Goal: Task Accomplishment & Management: Manage account settings

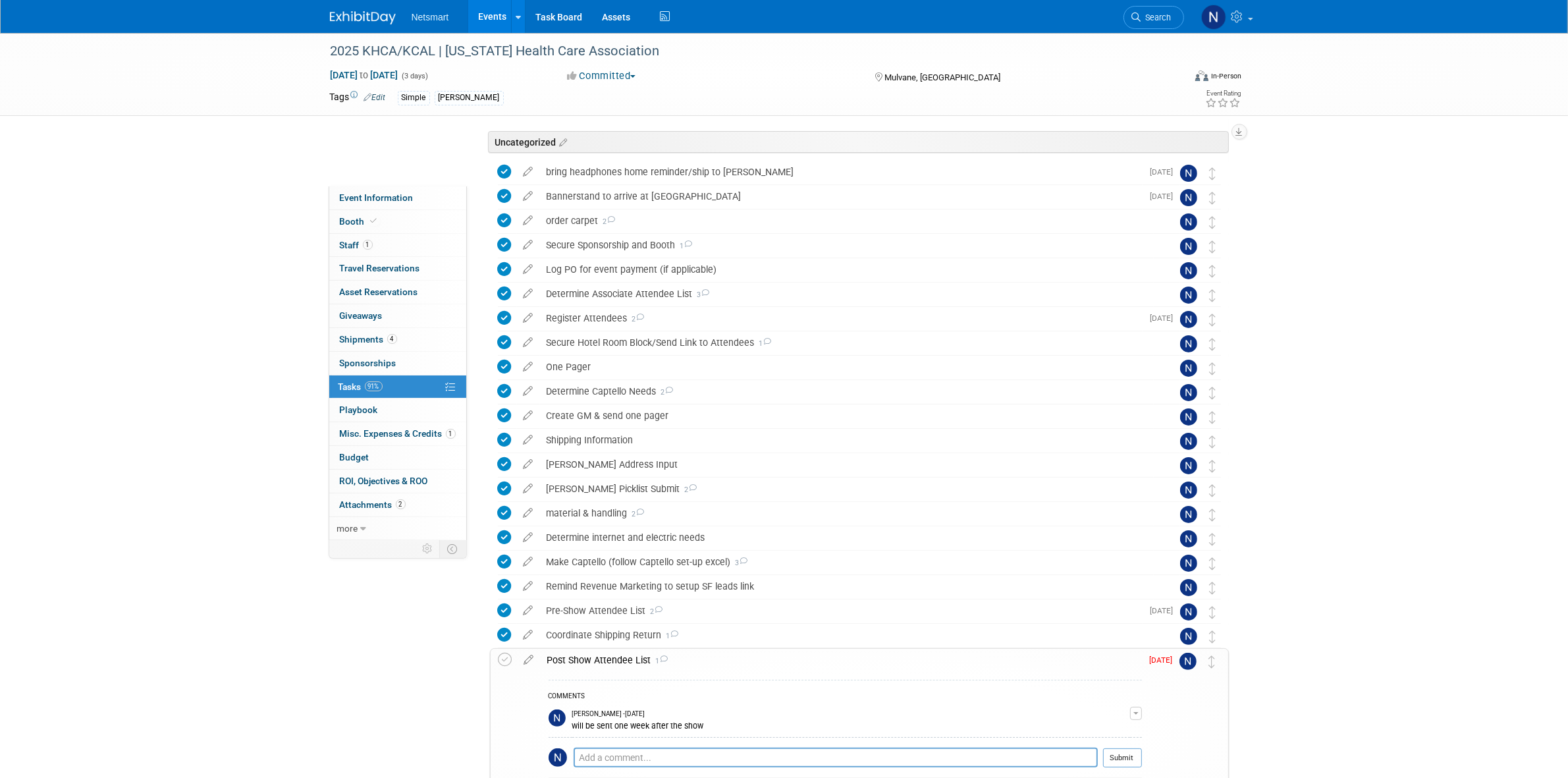
scroll to position [234, 0]
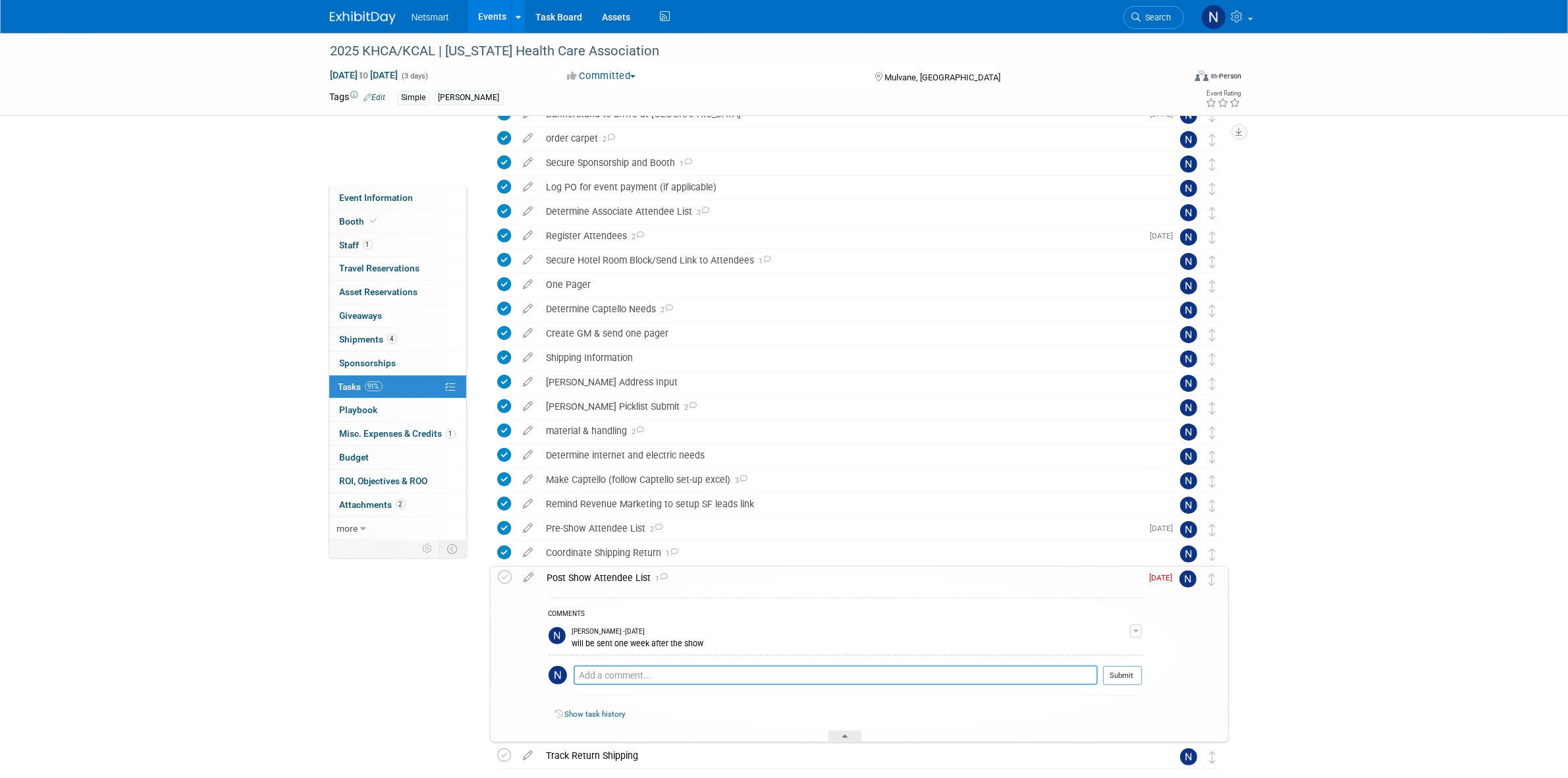
click at [614, 674] on textarea at bounding box center [835, 675] width 524 height 20
click at [613, 674] on textarea at bounding box center [835, 675] width 524 height 20
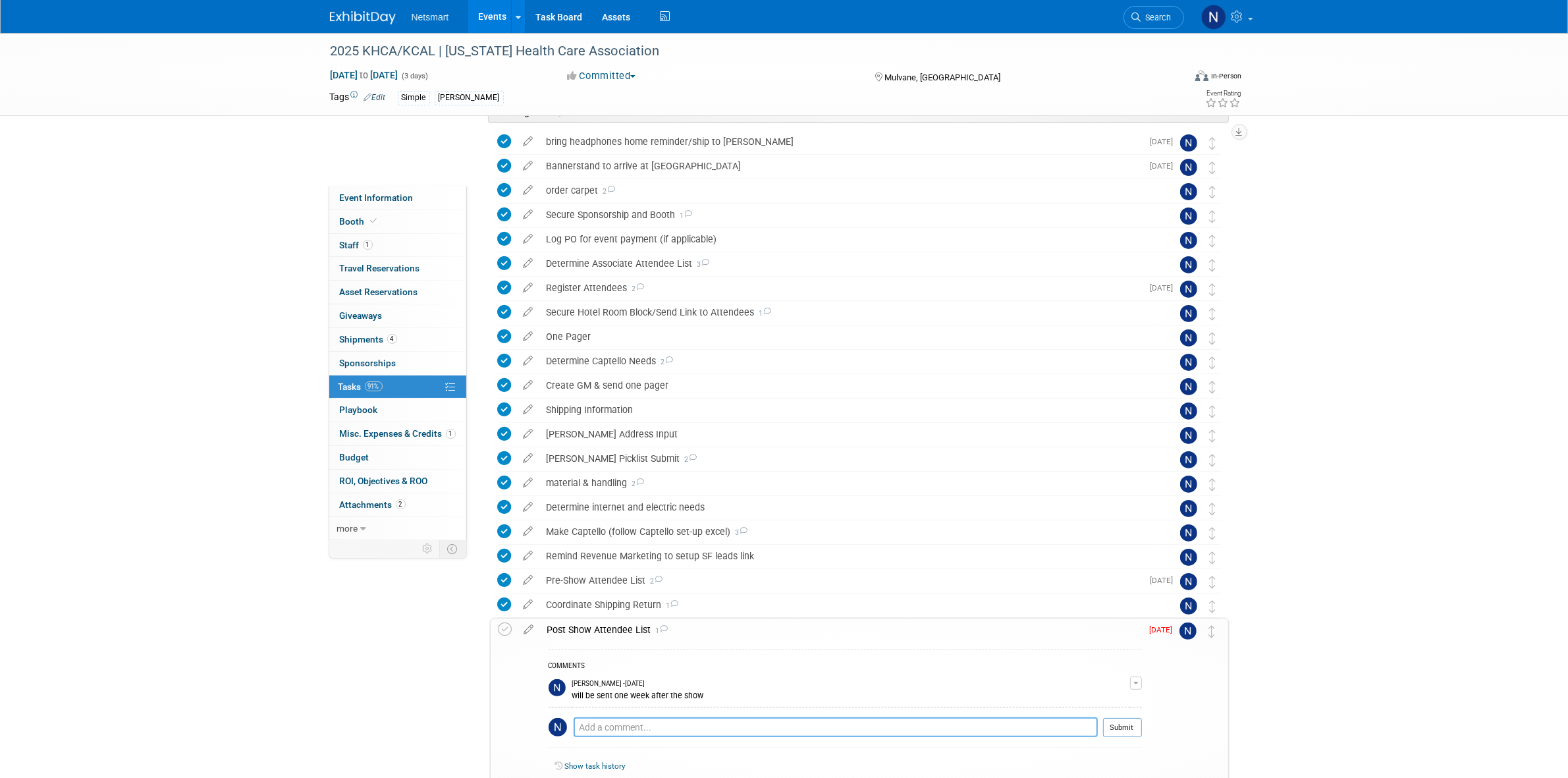
scroll to position [223, 0]
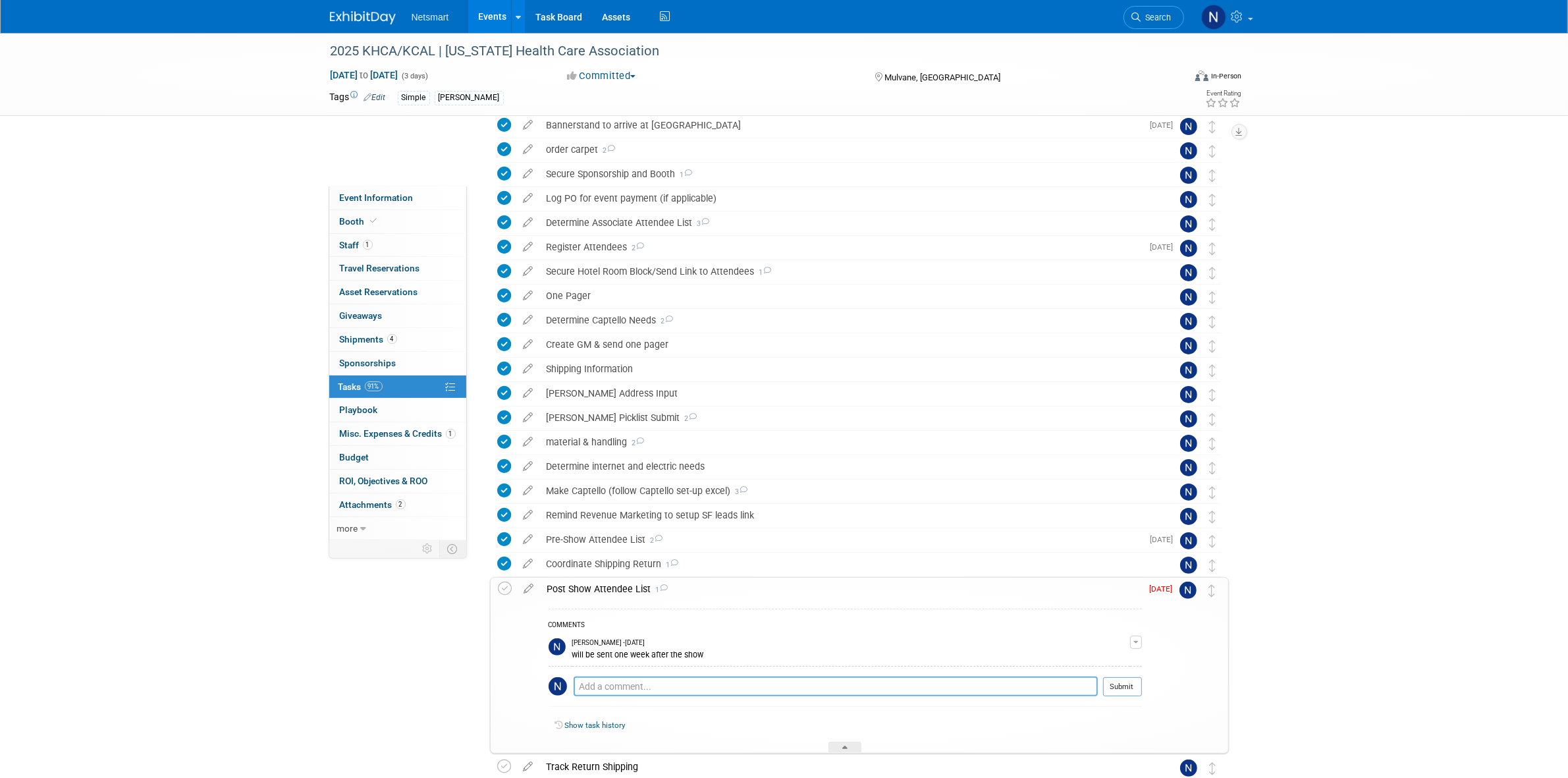
click at [610, 690] on textarea at bounding box center [835, 686] width 524 height 20
click at [508, 593] on icon at bounding box center [505, 588] width 14 height 14
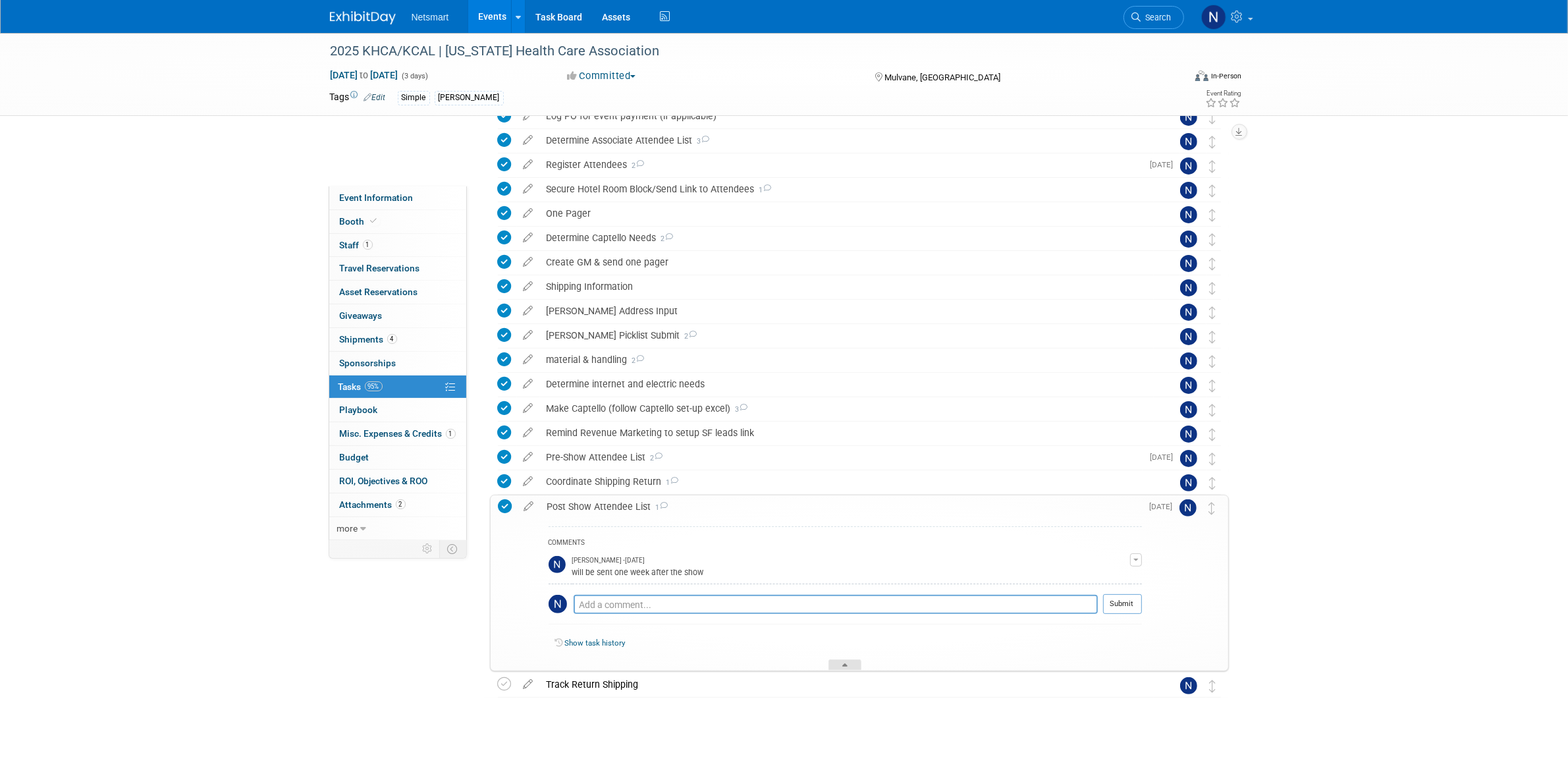
click at [833, 665] on div at bounding box center [845, 665] width 33 height 11
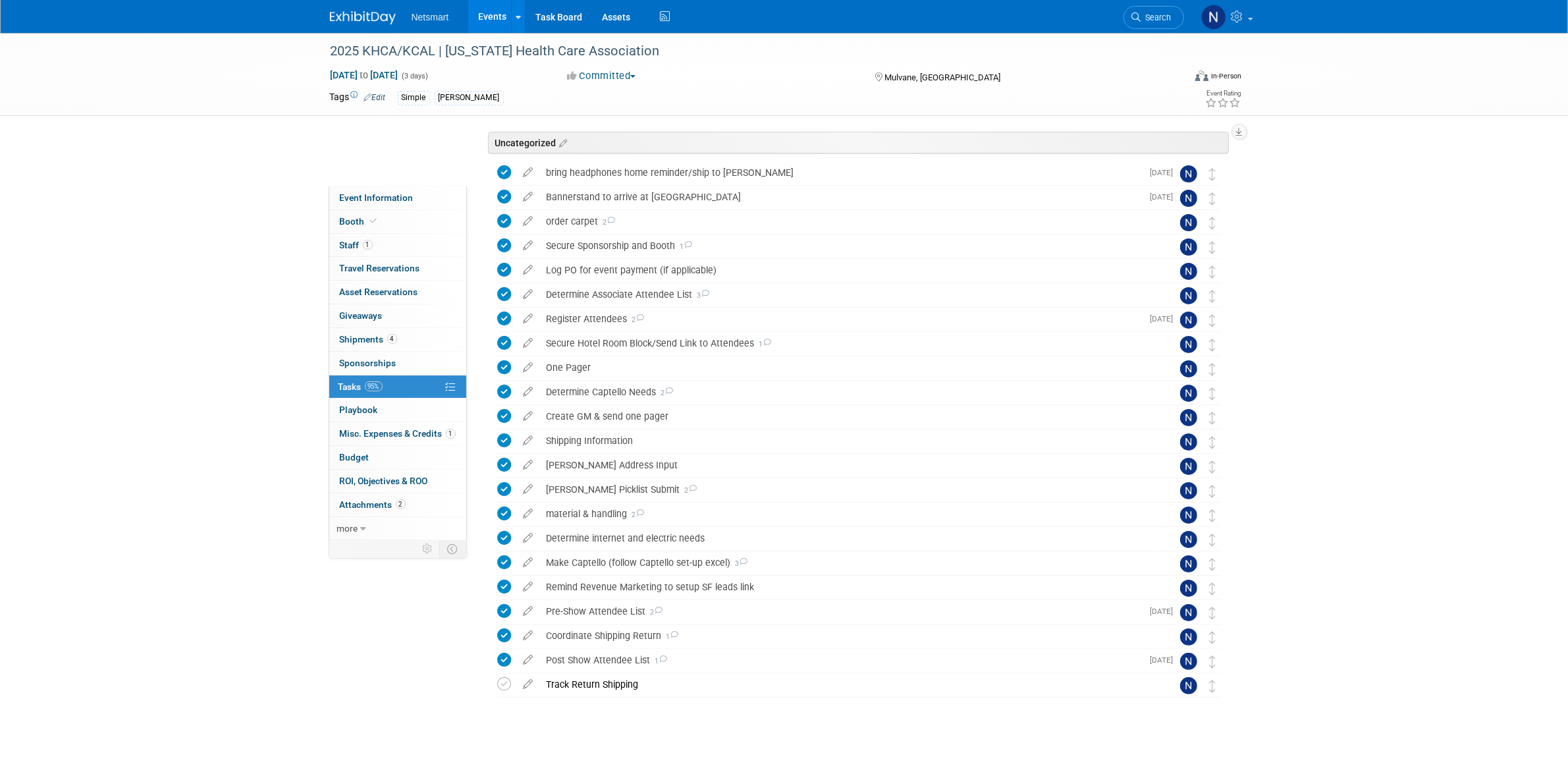
click at [1143, 13] on span "Search" at bounding box center [1156, 17] width 30 height 10
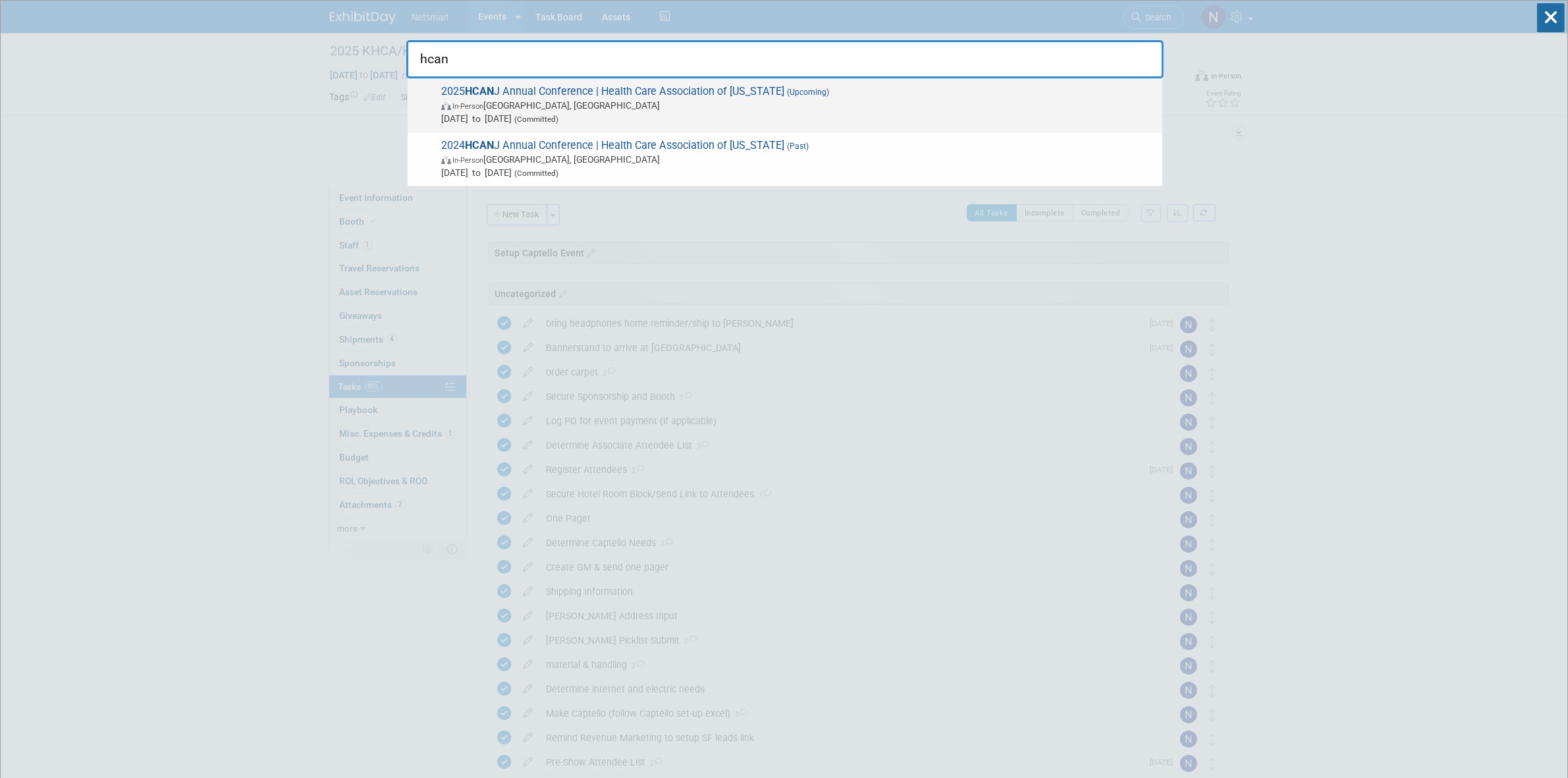
type input "hcan"
click at [572, 112] on span "Oct 28, 2025 to Oct 29, 2025 (Committed)" at bounding box center [798, 119] width 715 height 13
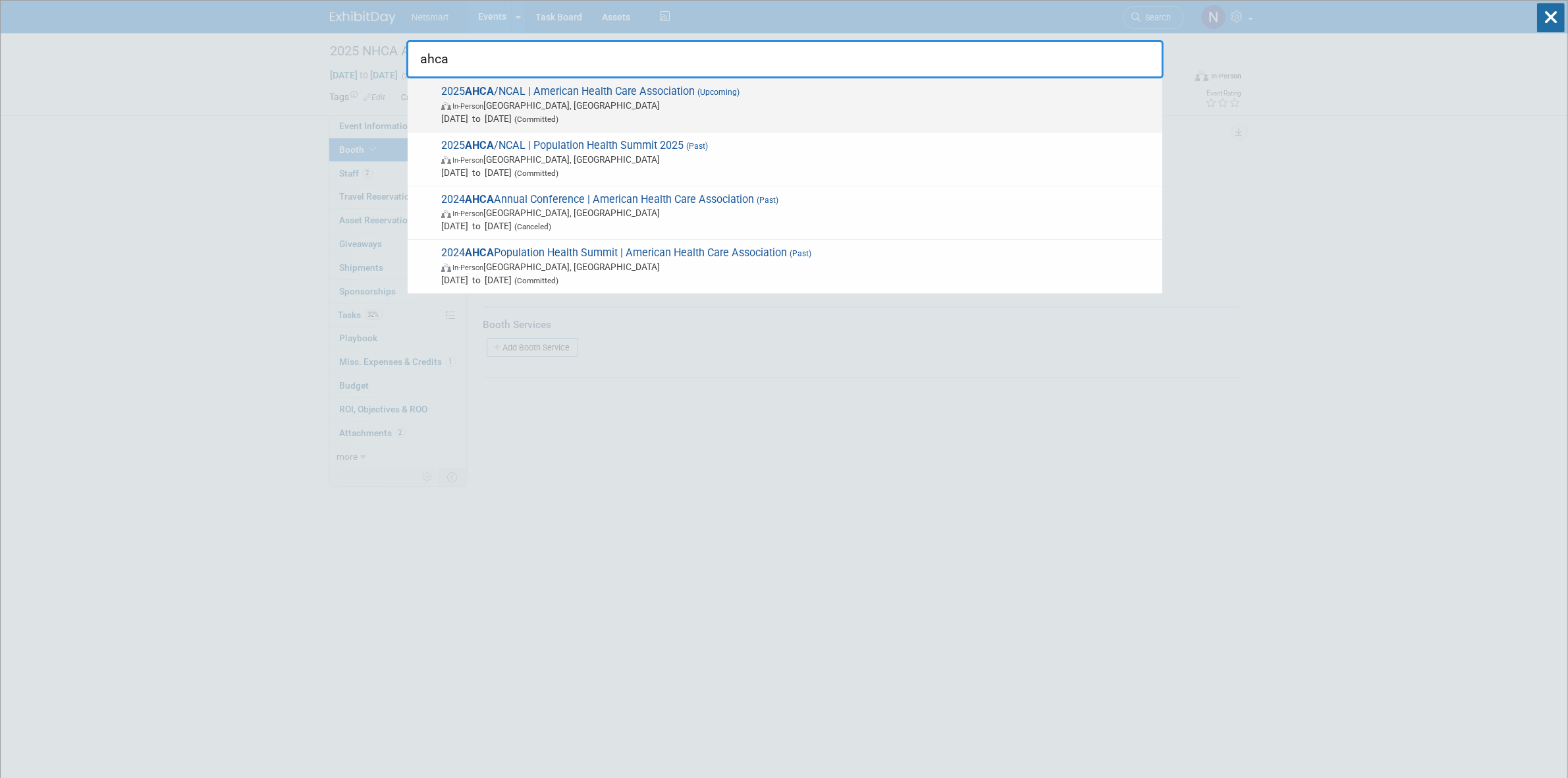
type input "ahca"
click at [474, 102] on span "In-Person" at bounding box center [468, 106] width 31 height 8
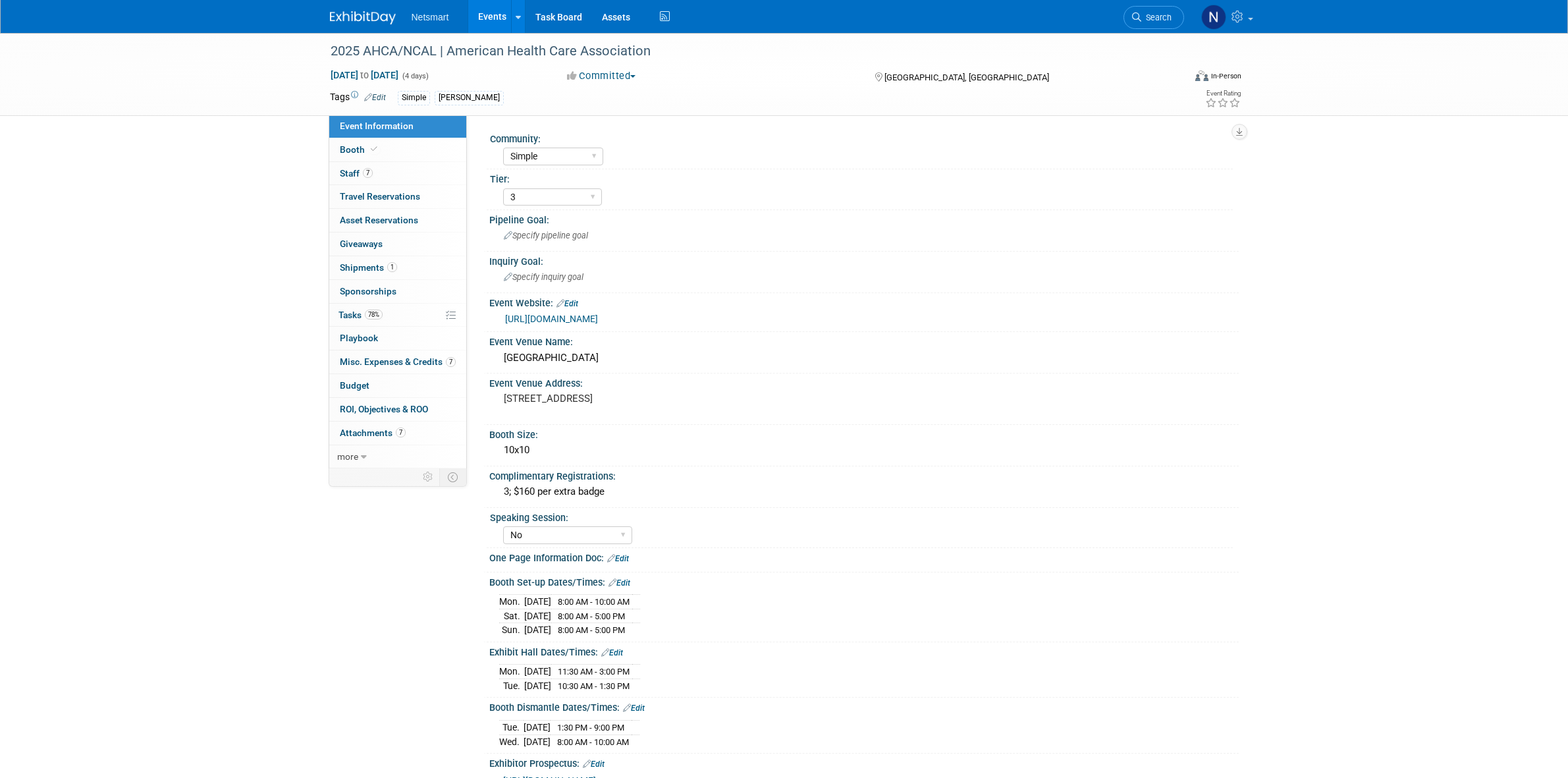
select select "Simple"
select select "3"
select select "No"
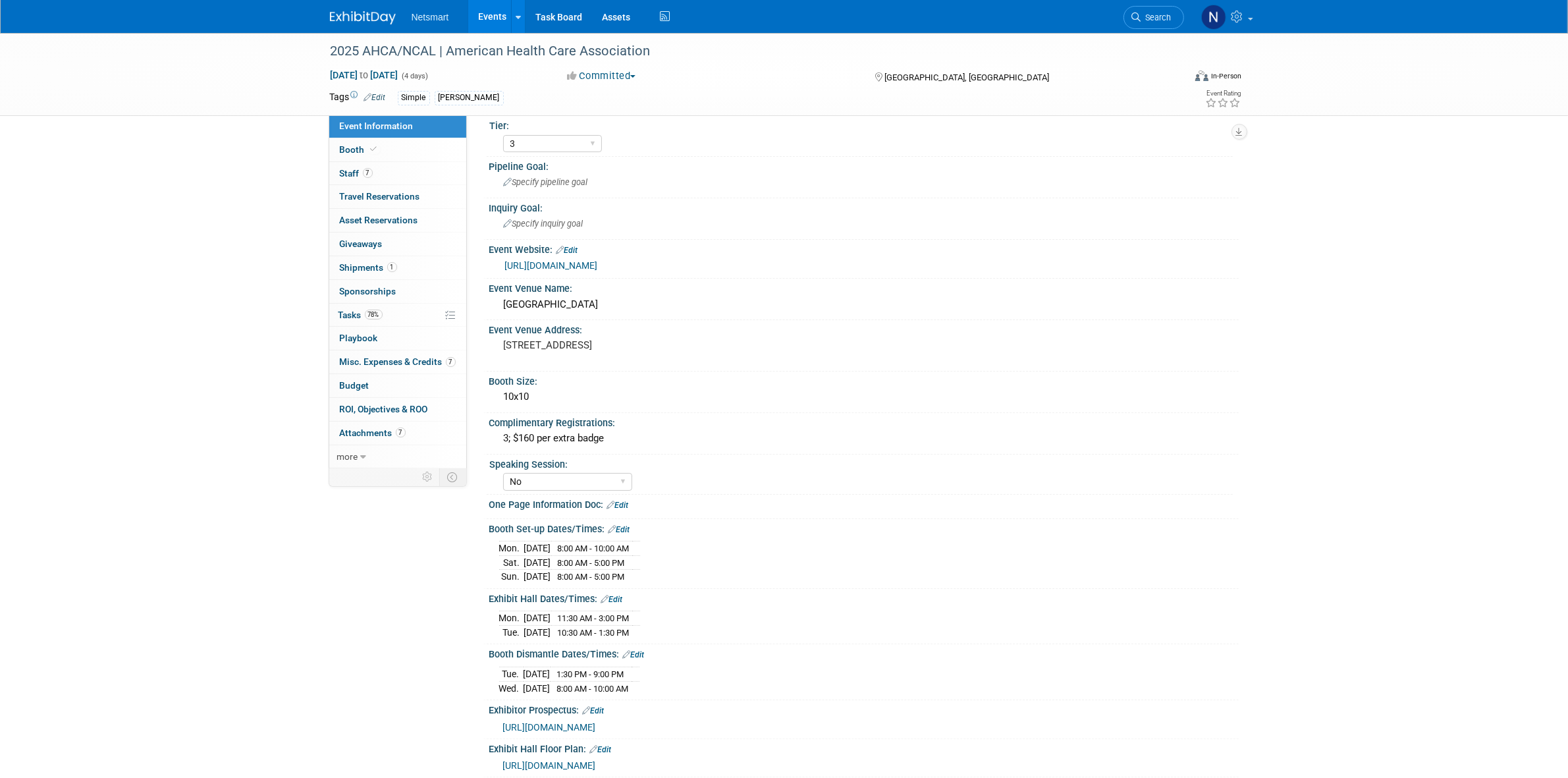
scroll to position [83, 0]
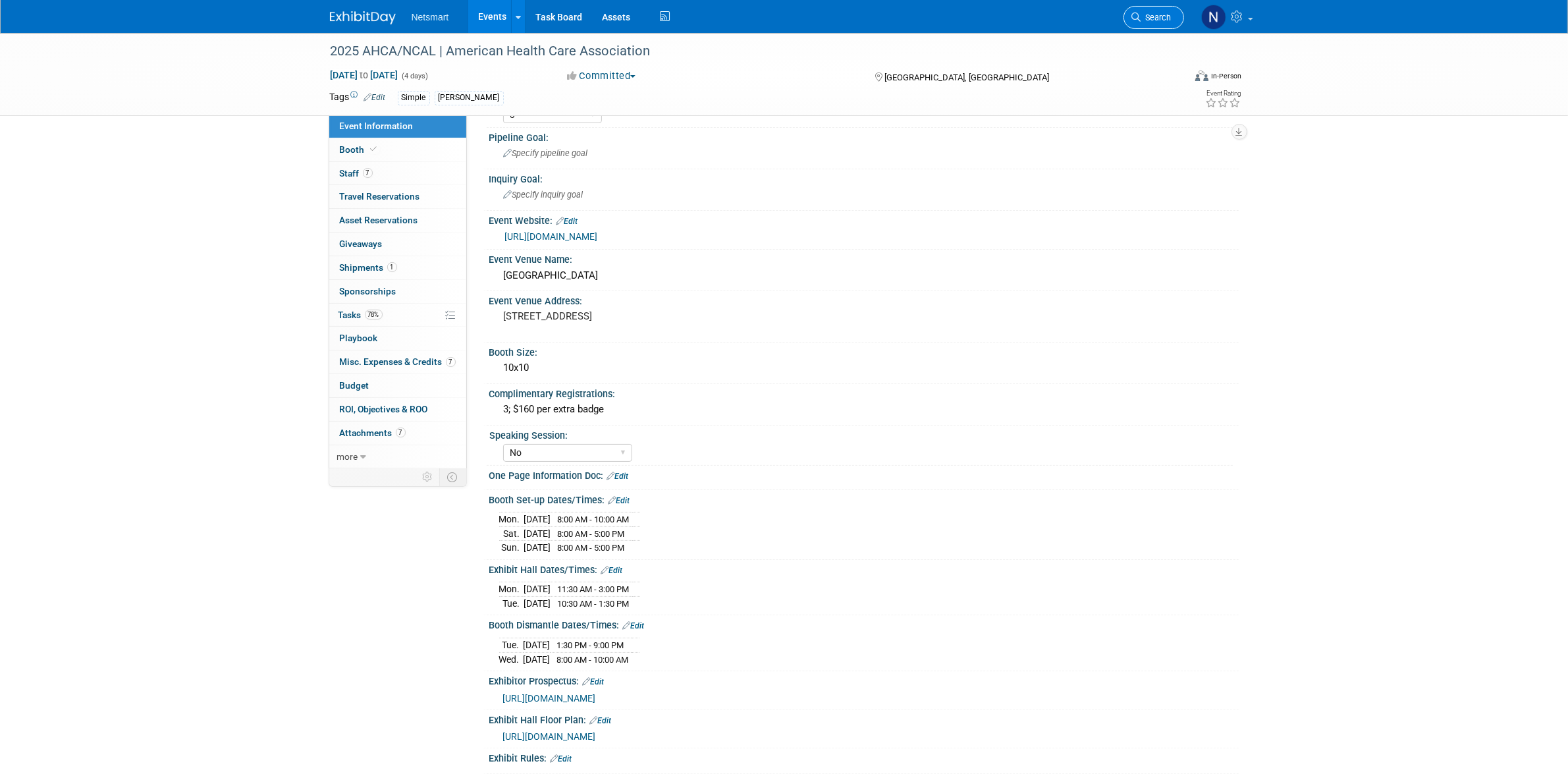
click at [1134, 20] on icon at bounding box center [1136, 16] width 9 height 9
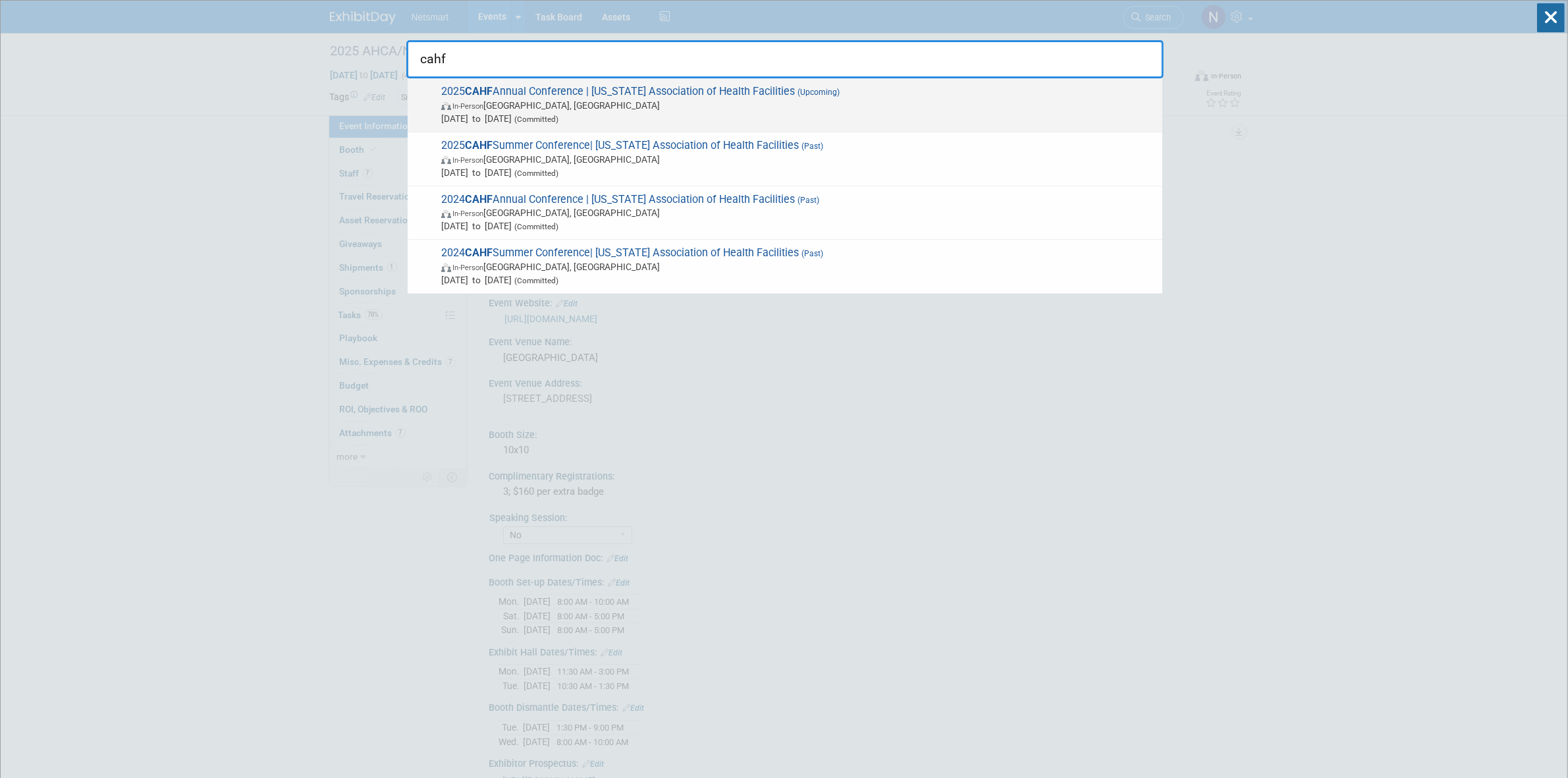
type input "cahf"
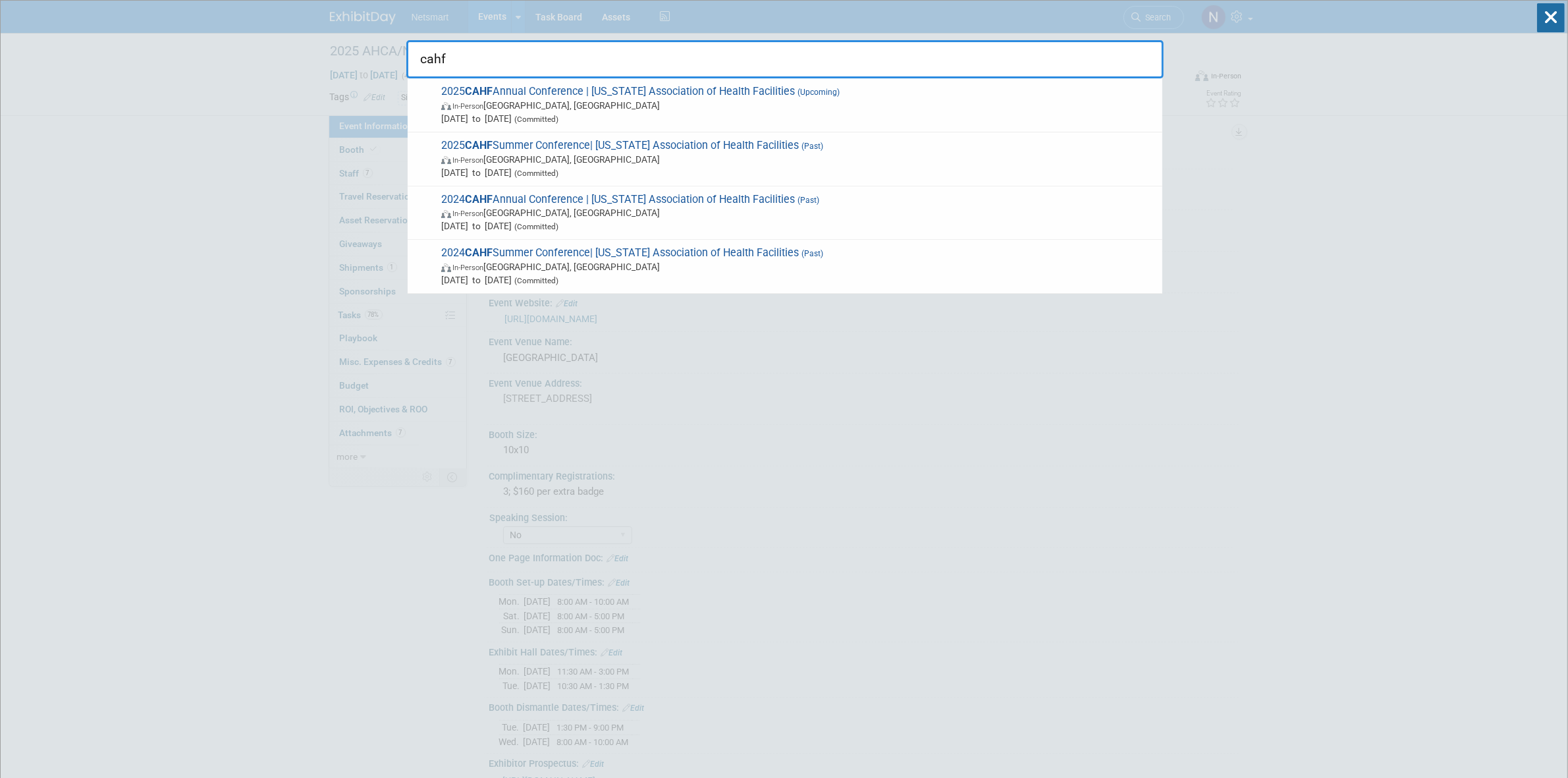
click at [694, 97] on span "2025 CAHF Annual Conference | California Association of Health Facilities (Upco…" at bounding box center [797, 105] width 718 height 40
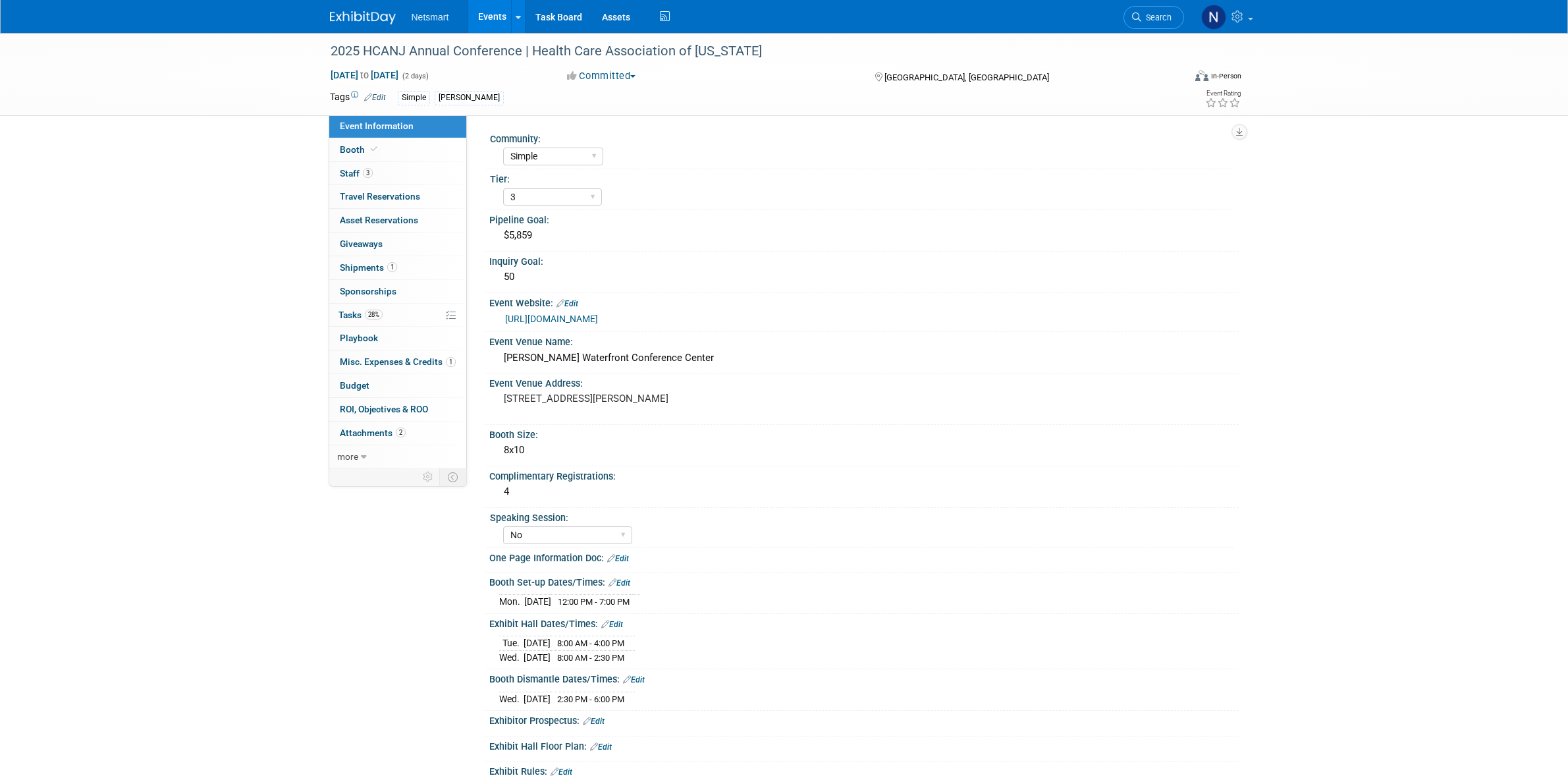
select select "Simple"
select select "3"
select select "No"
click at [389, 171] on link "3 Staff 3" at bounding box center [398, 173] width 137 height 23
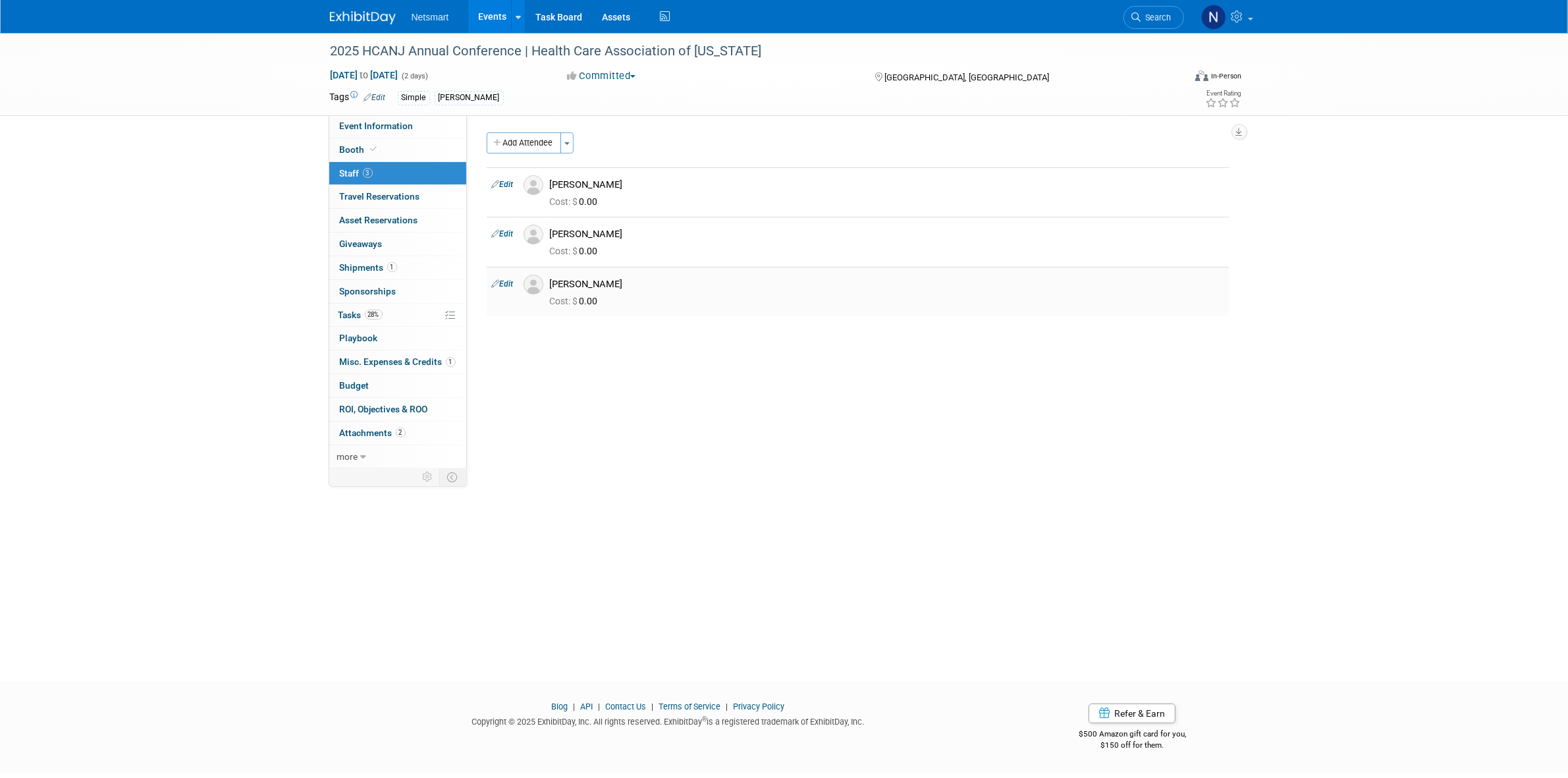
drag, startPoint x: 553, startPoint y: 282, endPoint x: 631, endPoint y: 280, distance: 78.0
click at [631, 280] on div "[PERSON_NAME]" at bounding box center [887, 284] width 674 height 12
click at [504, 285] on link "Edit" at bounding box center [502, 283] width 22 height 9
select select "03e0165f-eea6-4e87-a036-1faf8afe7446"
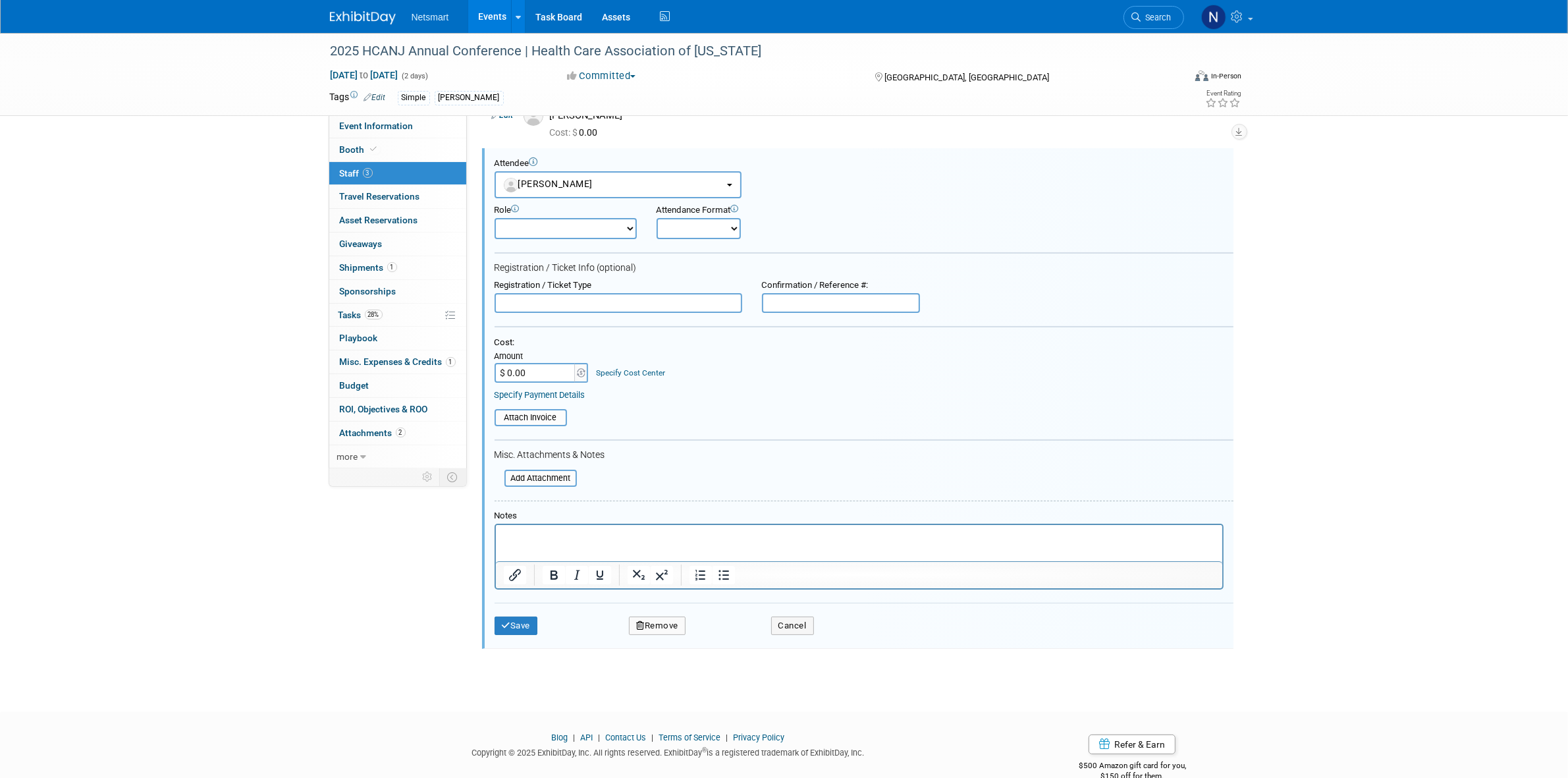
click at [545, 542] on html at bounding box center [858, 533] width 726 height 19
click at [527, 627] on button "Save" at bounding box center [516, 626] width 43 height 19
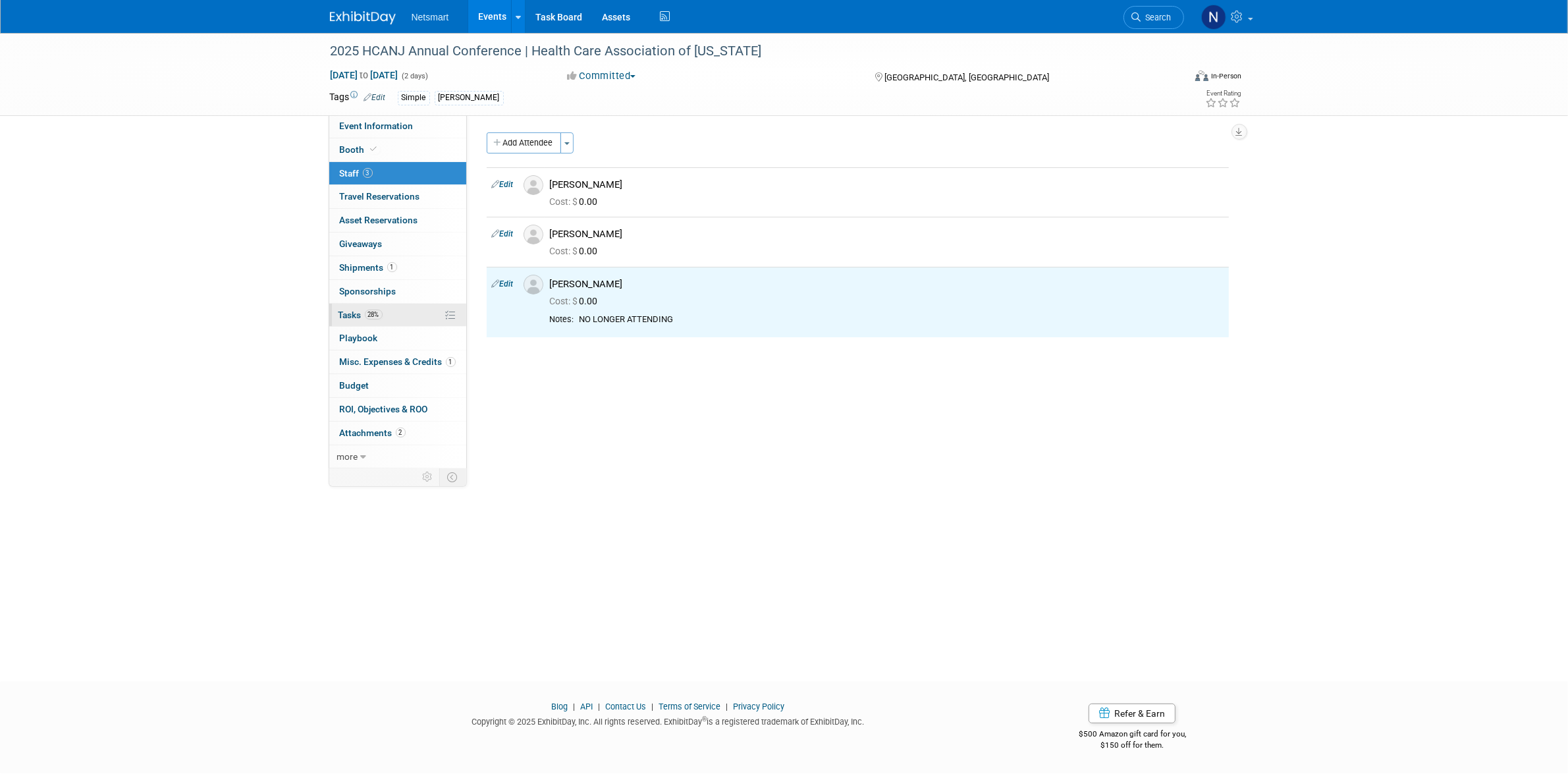
click at [387, 317] on link "28% Tasks 28%" at bounding box center [398, 315] width 137 height 23
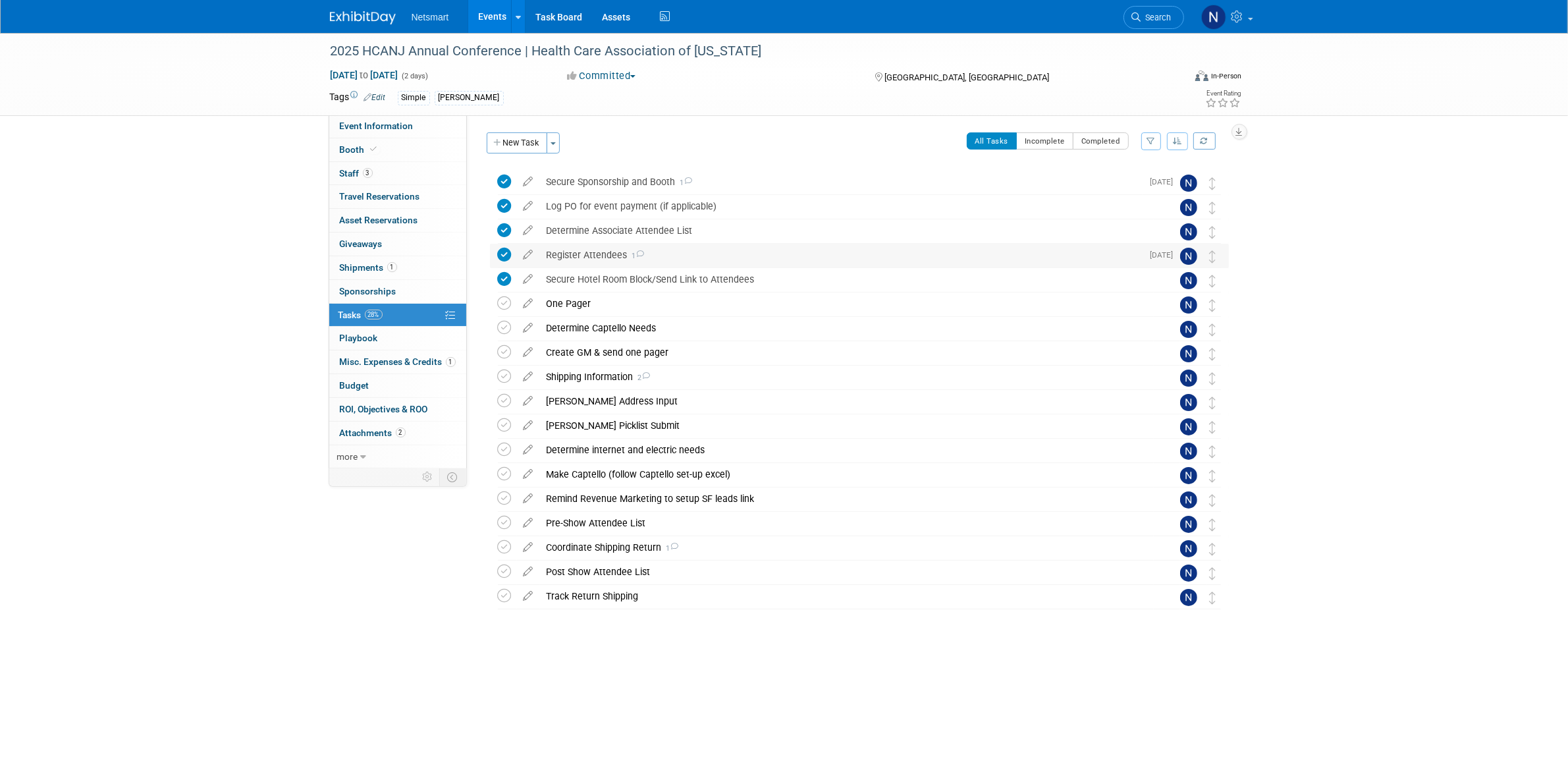
click at [595, 258] on div "Register Attendees 1" at bounding box center [841, 254] width 603 height 22
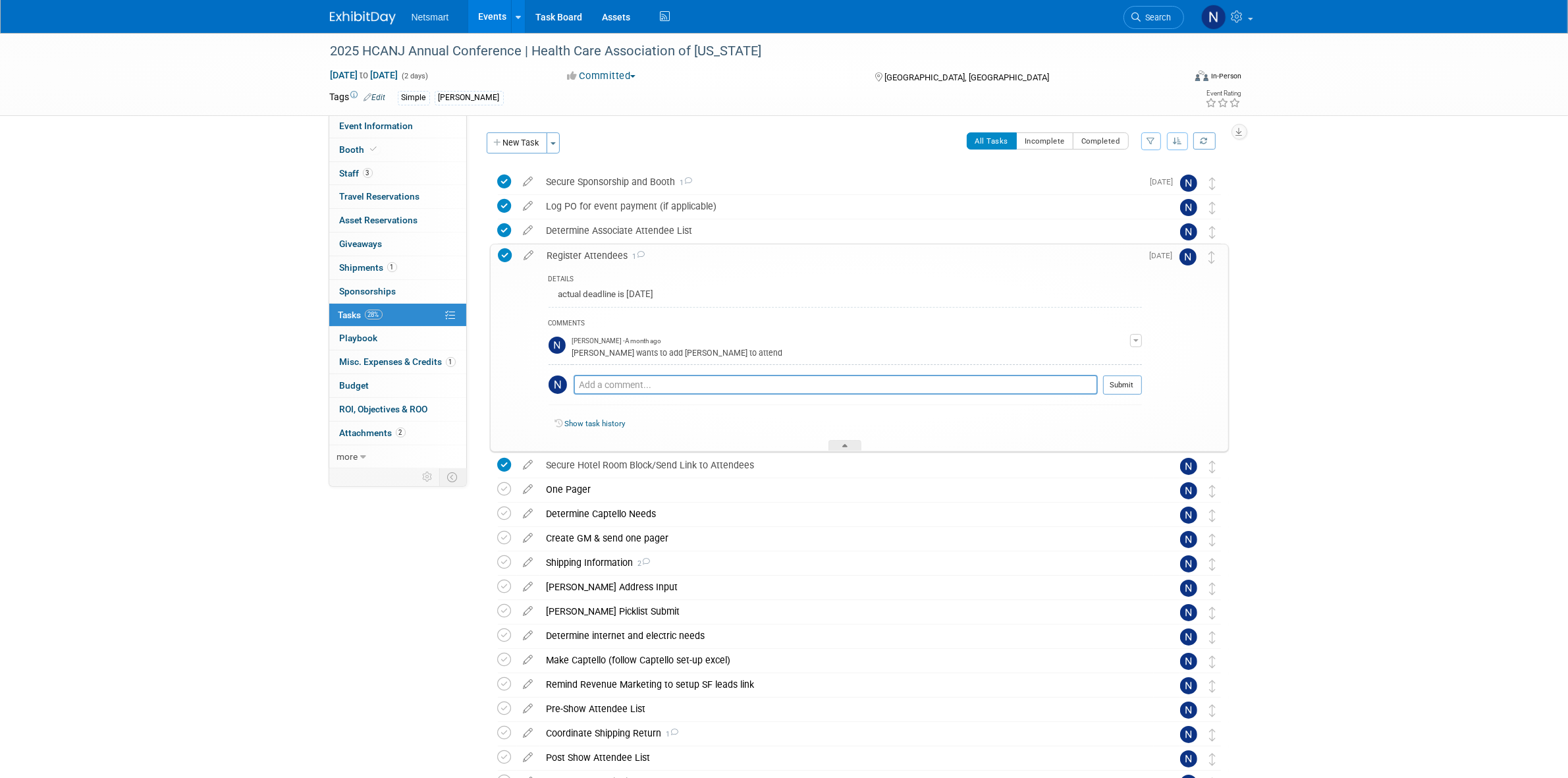
click at [594, 258] on div "Register Attendees 1" at bounding box center [841, 255] width 601 height 22
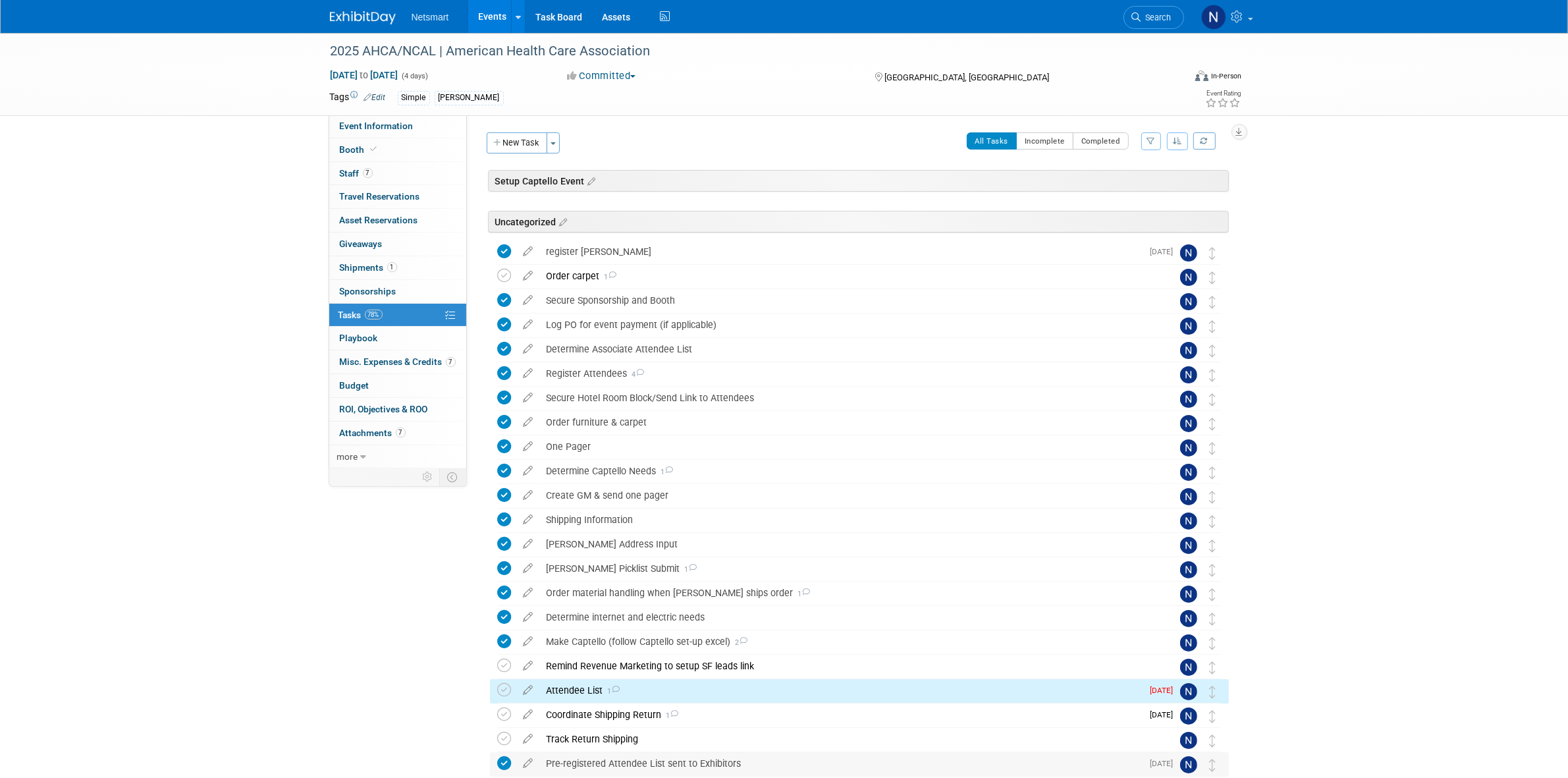
scroll to position [103, 0]
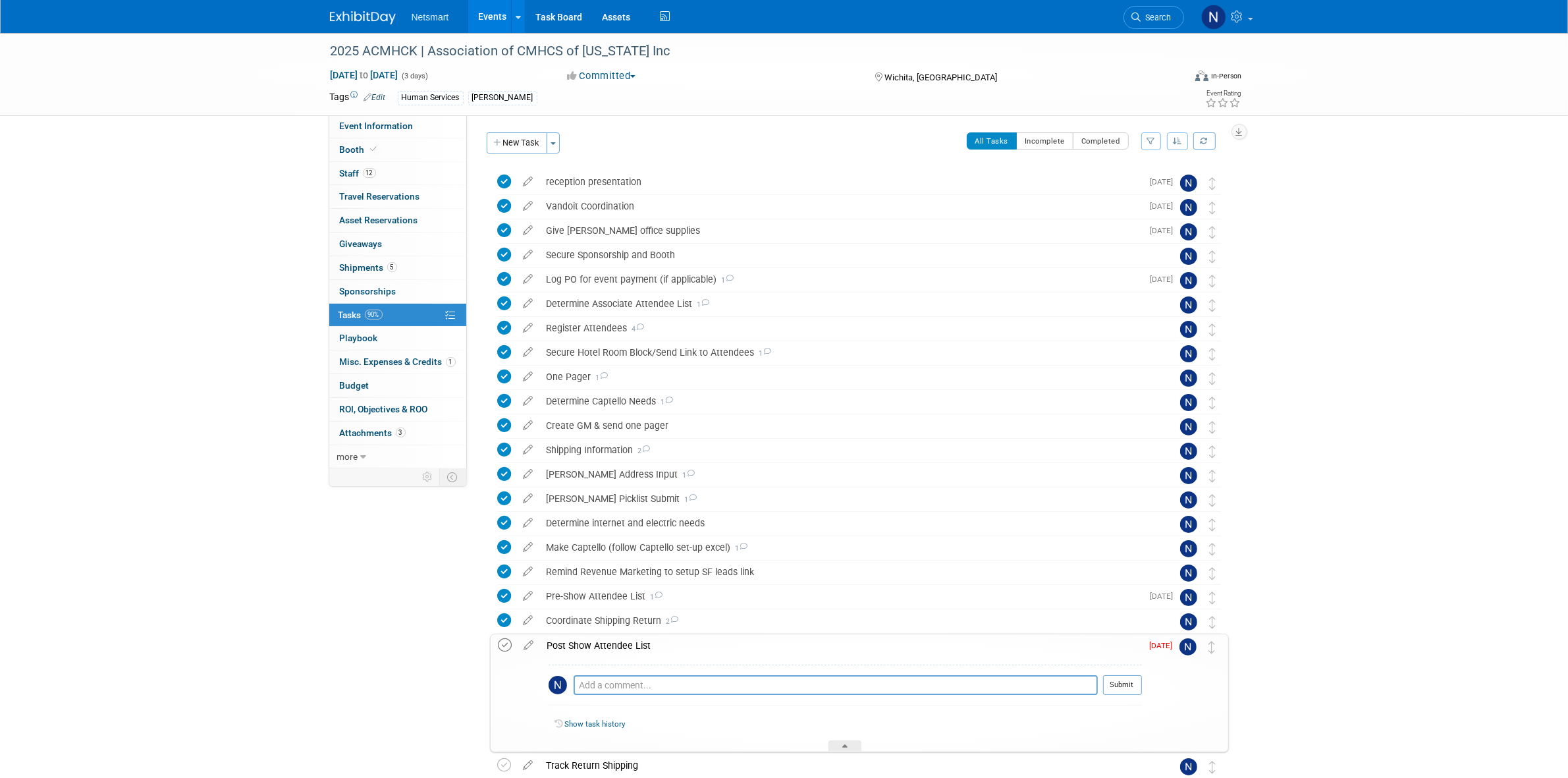
click at [509, 646] on icon at bounding box center [505, 645] width 14 height 14
click at [610, 685] on textarea at bounding box center [835, 685] width 524 height 19
type textarea "received and wont be scrubbed since it's T3"
click at [1105, 686] on button "Submit" at bounding box center [1123, 685] width 39 height 20
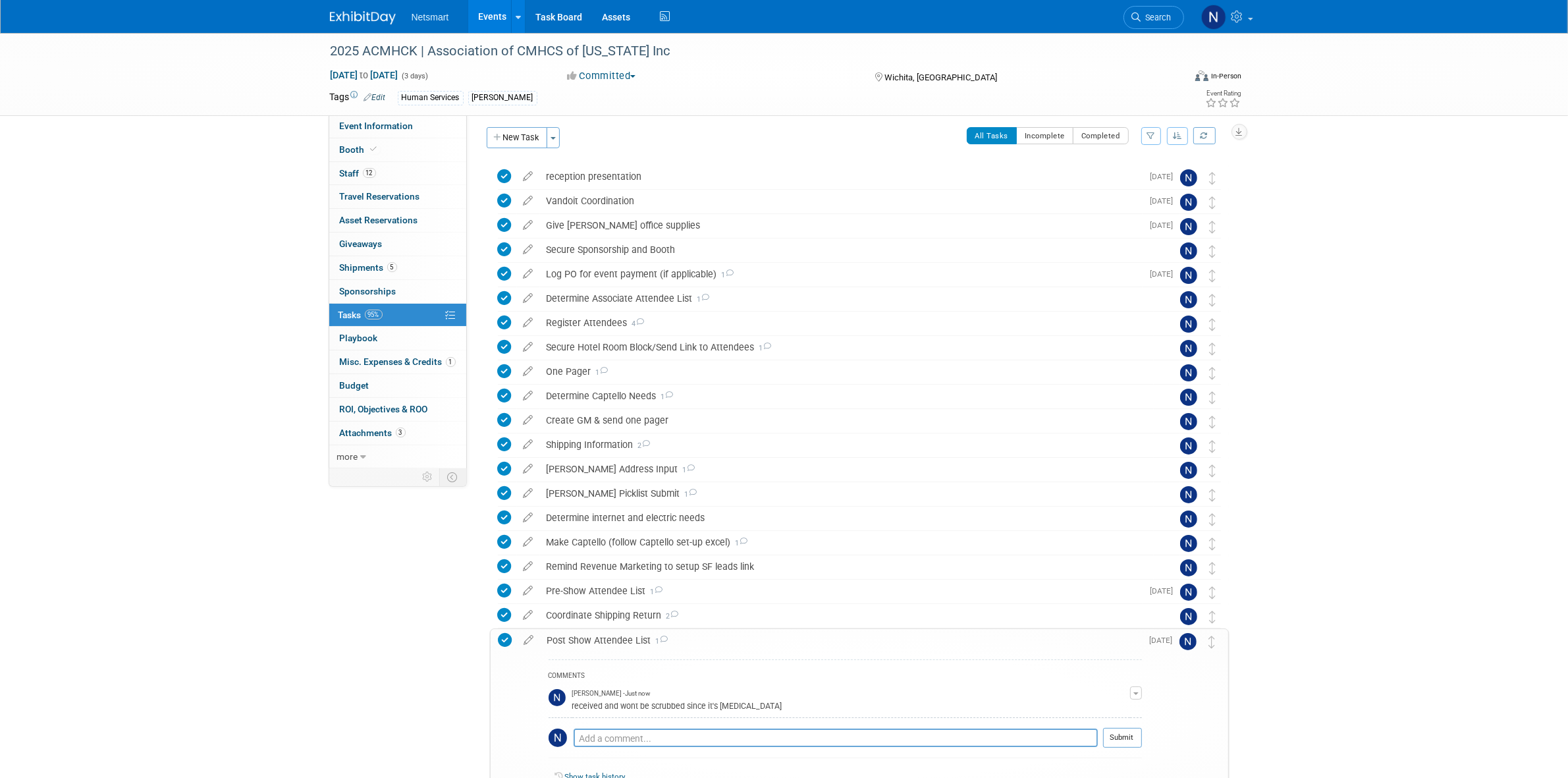
scroll to position [83, 0]
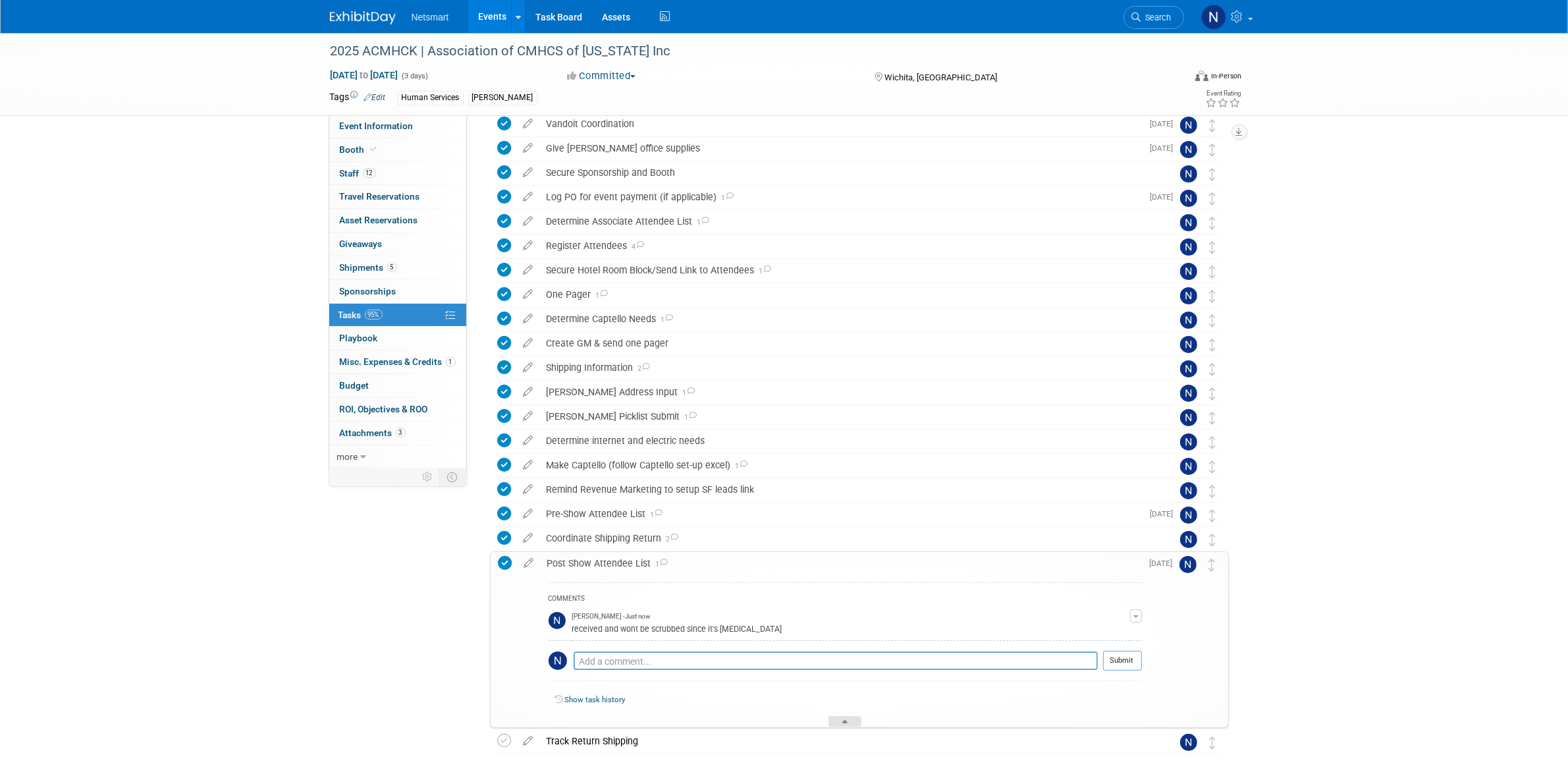
click at [847, 723] on div at bounding box center [845, 722] width 33 height 11
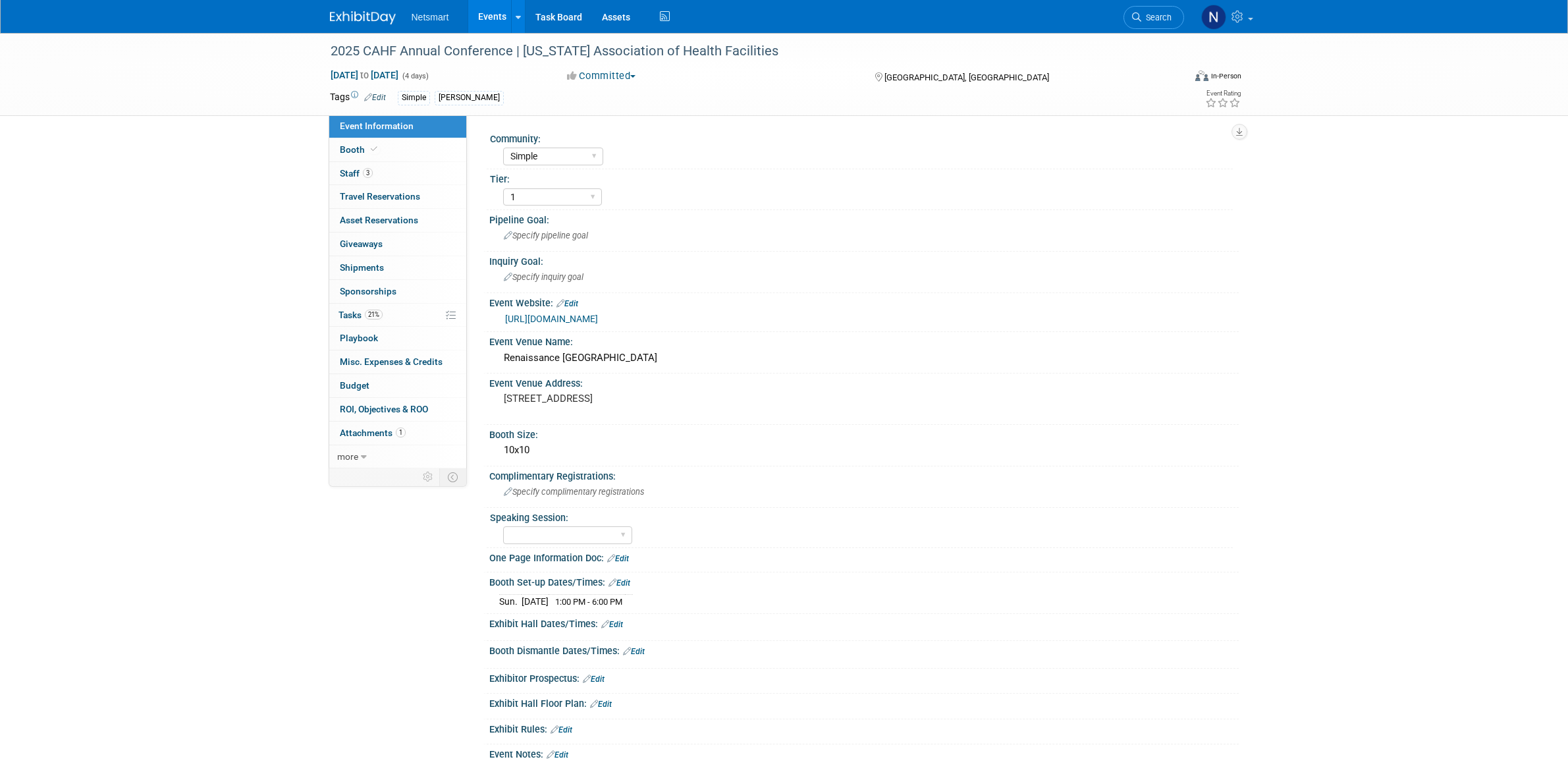
select select "Simple"
select select "1"
click at [392, 312] on link "21% Tasks 21%" at bounding box center [398, 315] width 137 height 23
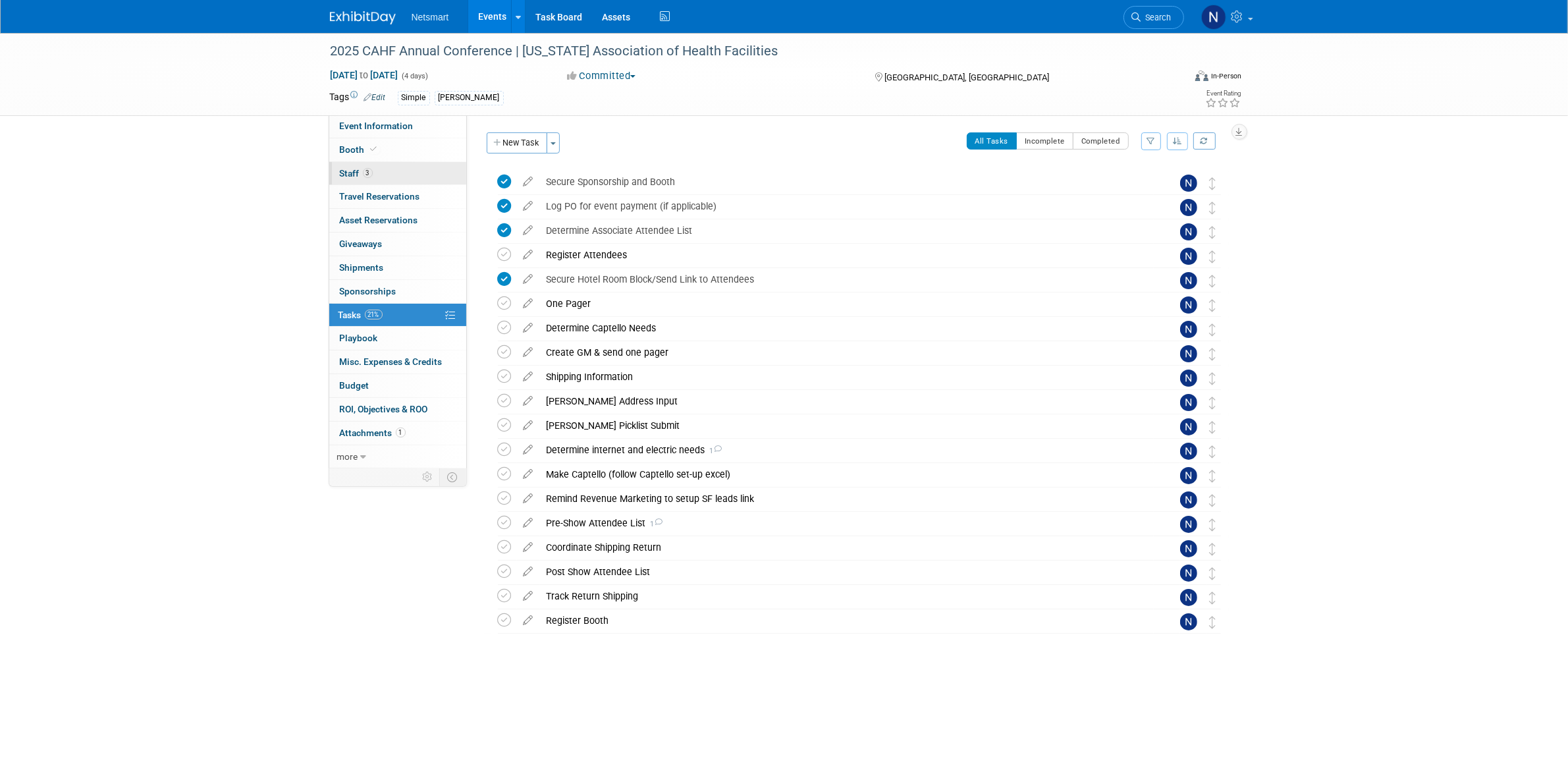
click at [402, 172] on link "3 Staff 3" at bounding box center [398, 173] width 137 height 23
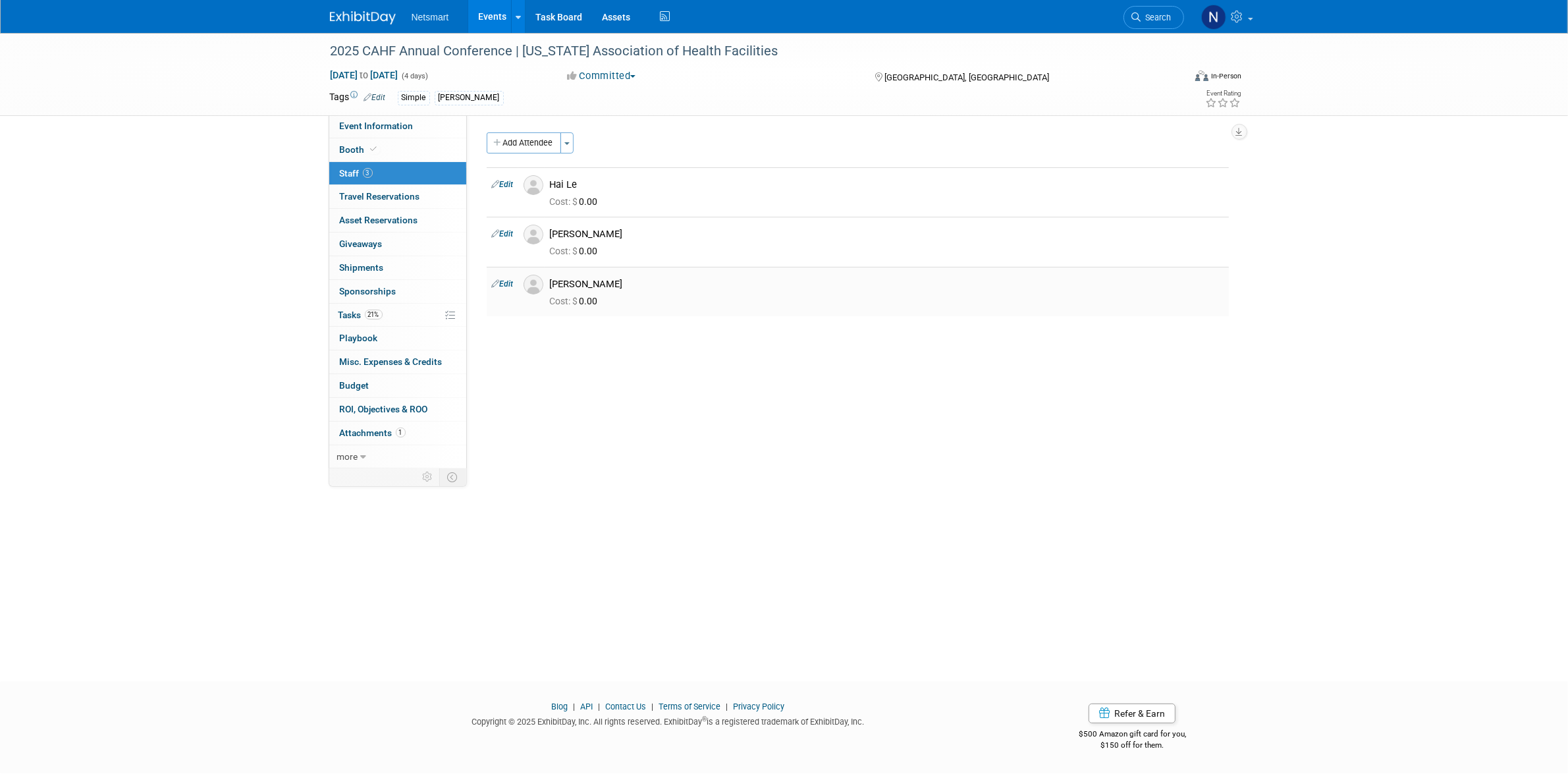
click at [505, 281] on link "Edit" at bounding box center [502, 283] width 22 height 9
select select "03e0165f-eea6-4e87-a036-1faf8afe7446"
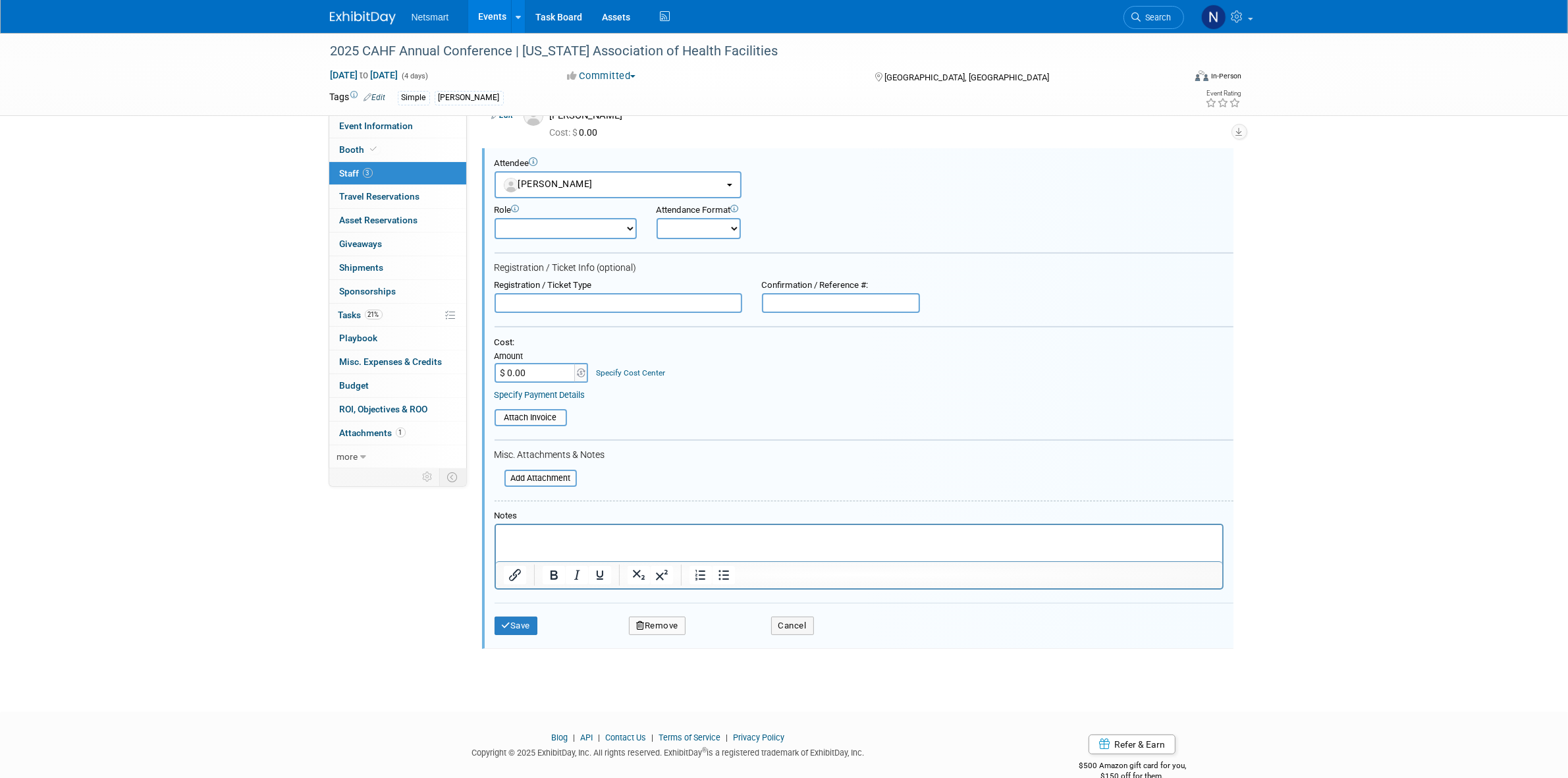
click at [566, 542] on p "Rich Text Area. Press ALT-0 for help." at bounding box center [859, 536] width 712 height 13
click at [514, 623] on button "Save" at bounding box center [516, 626] width 43 height 19
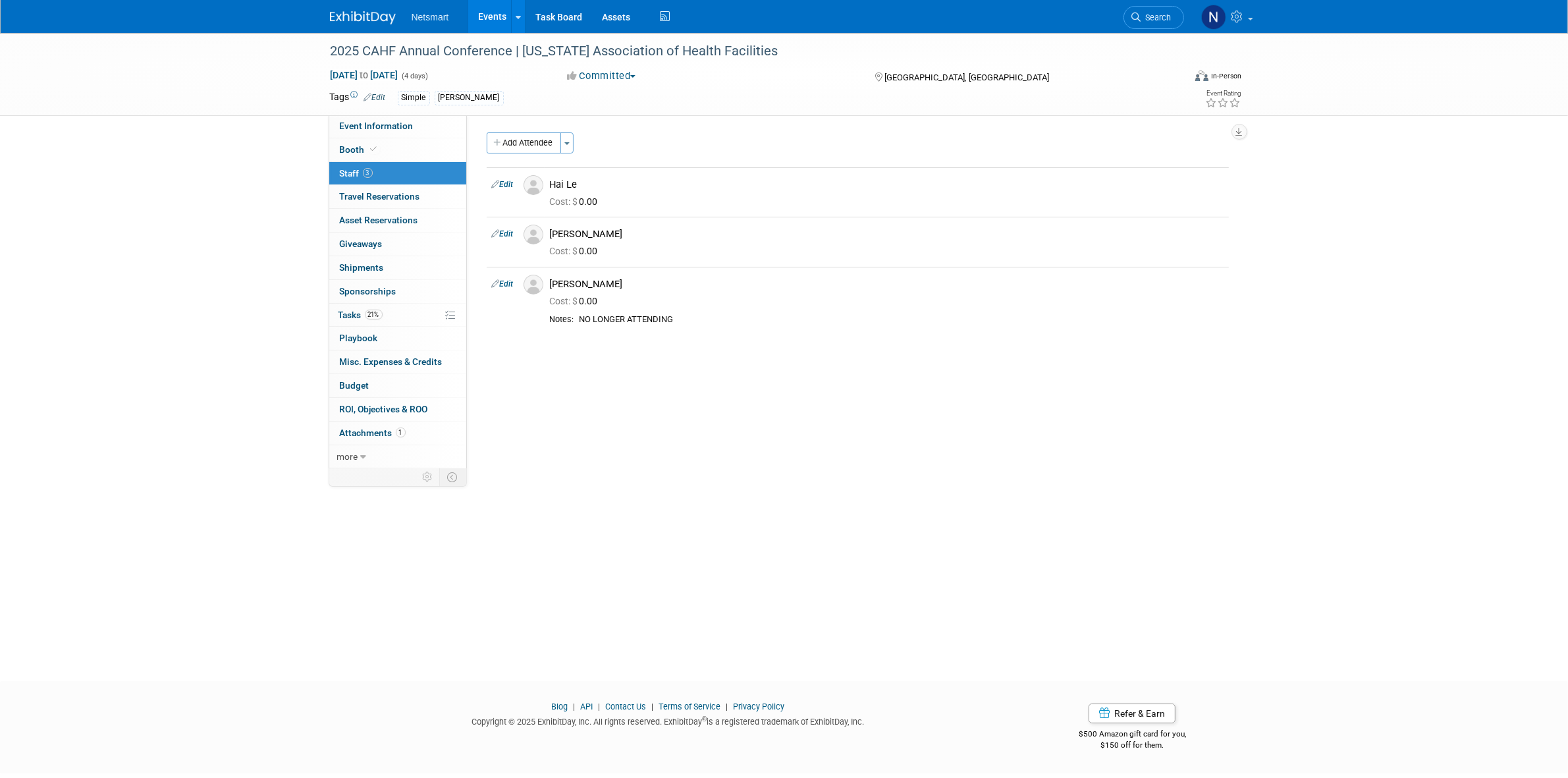
click at [218, 393] on div "2025 CAHF Annual Conference | California Association of Health Facilities Nov 1…" at bounding box center [784, 344] width 1568 height 624
click at [752, 427] on div "Community: Human Services Post Acute Public Sector CareDimensions Specialty Pra…" at bounding box center [853, 293] width 772 height 357
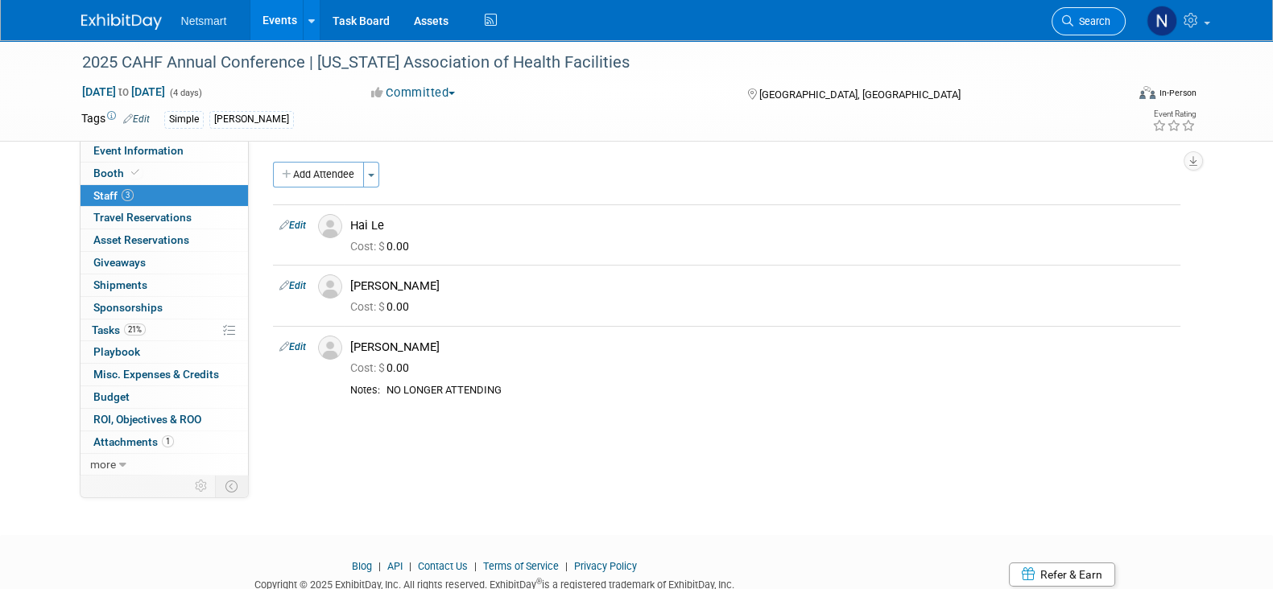
click at [1113, 34] on link "Search" at bounding box center [1088, 21] width 74 height 28
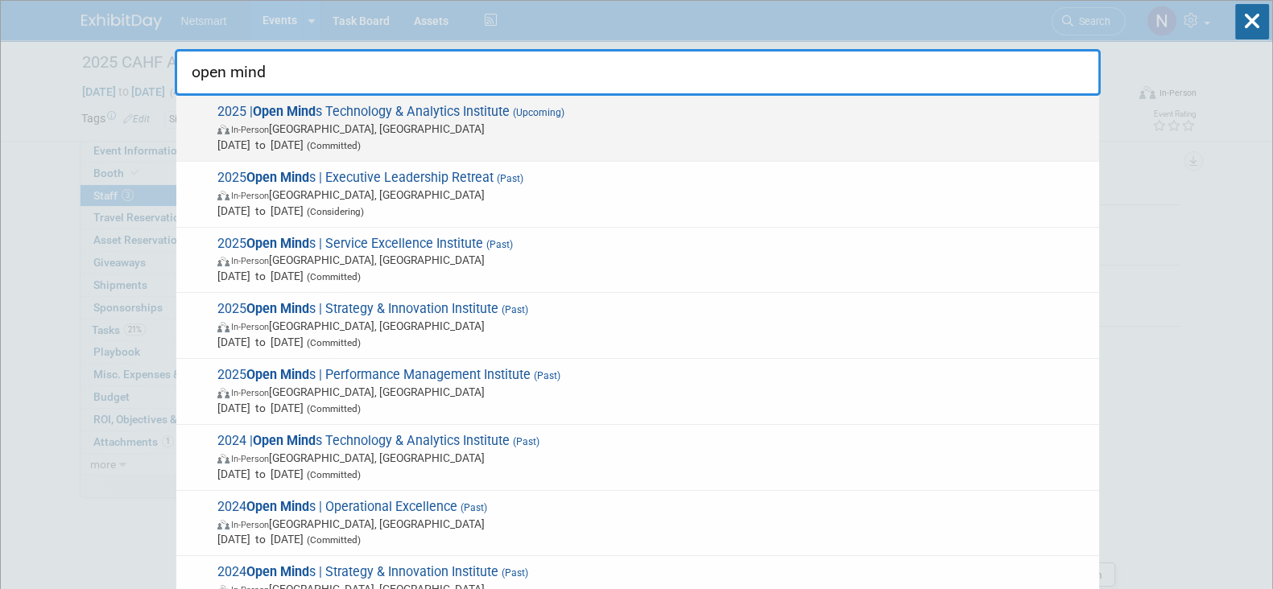
type input "open mind"
click at [425, 143] on span "Oct 21, 2025 to Oct 23, 2025 (Committed)" at bounding box center [654, 145] width 874 height 16
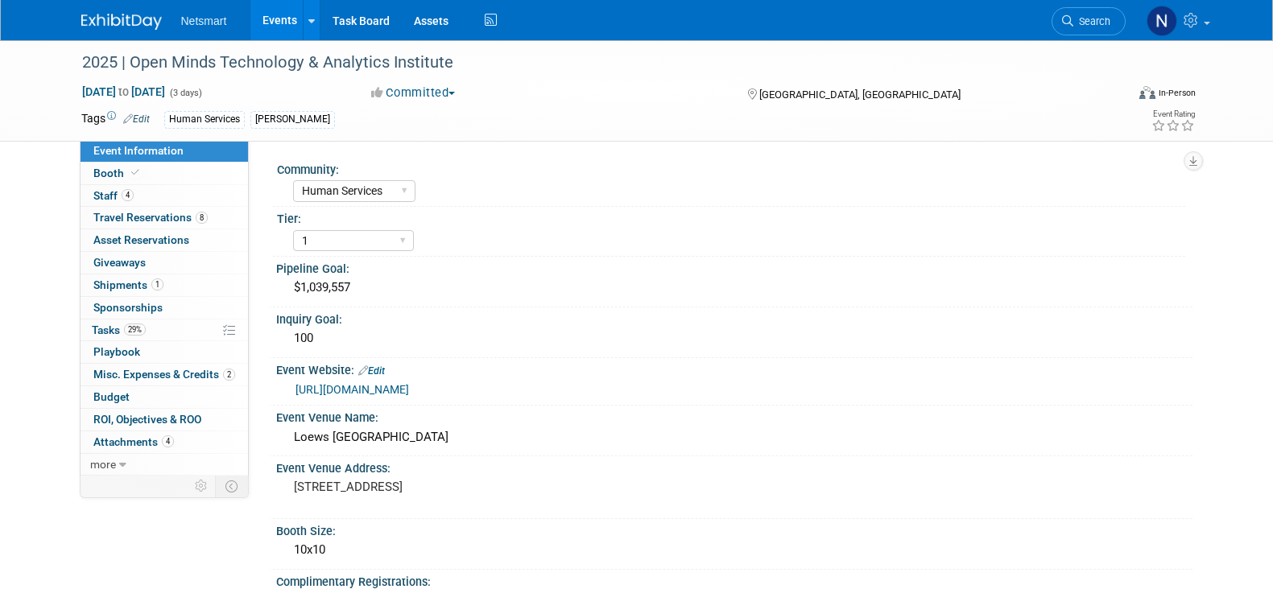
select select "Human Services"
select select "1"
select select "Yes"
click at [153, 285] on span "1" at bounding box center [157, 285] width 12 height 12
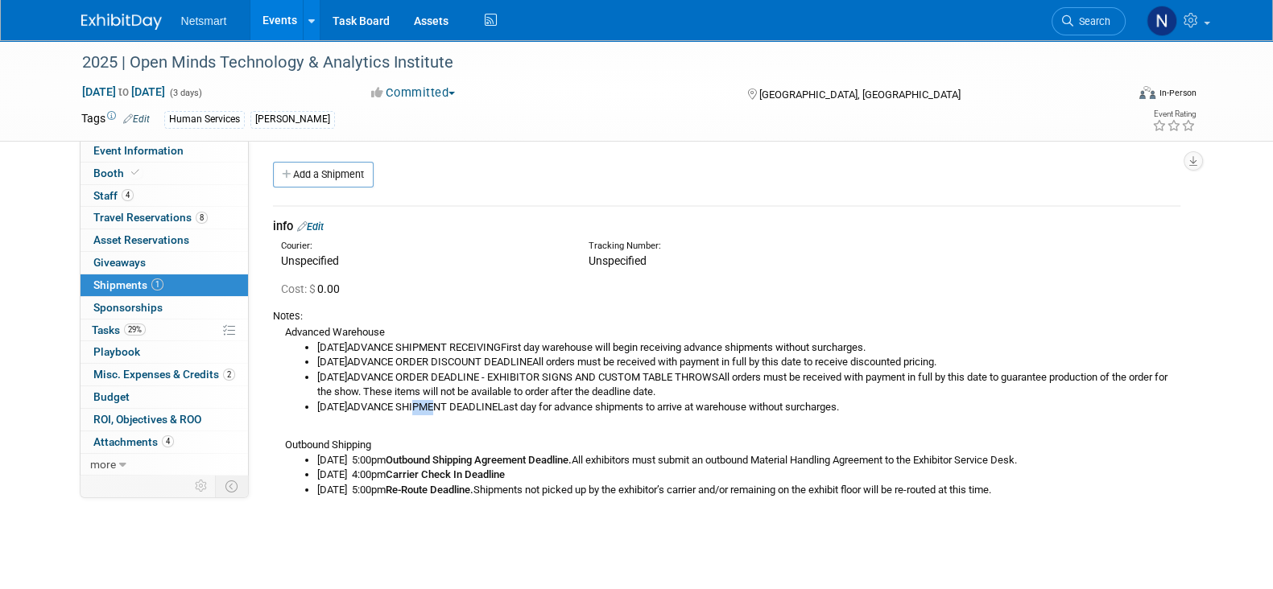
drag, startPoint x: 399, startPoint y: 405, endPoint x: 413, endPoint y: 404, distance: 14.5
click at [413, 404] on li "[DATE]ADVANCE SHIPMENT DEADLINELast day for advance shipments to arrive at ware…" at bounding box center [748, 407] width 863 height 15
click at [498, 429] on div "Advanced Warehouse [DATE]ADVANCE SHIPMENT RECEIVINGFirst day warehouse will beg…" at bounding box center [726, 422] width 907 height 197
